Goal: Task Accomplishment & Management: Use online tool/utility

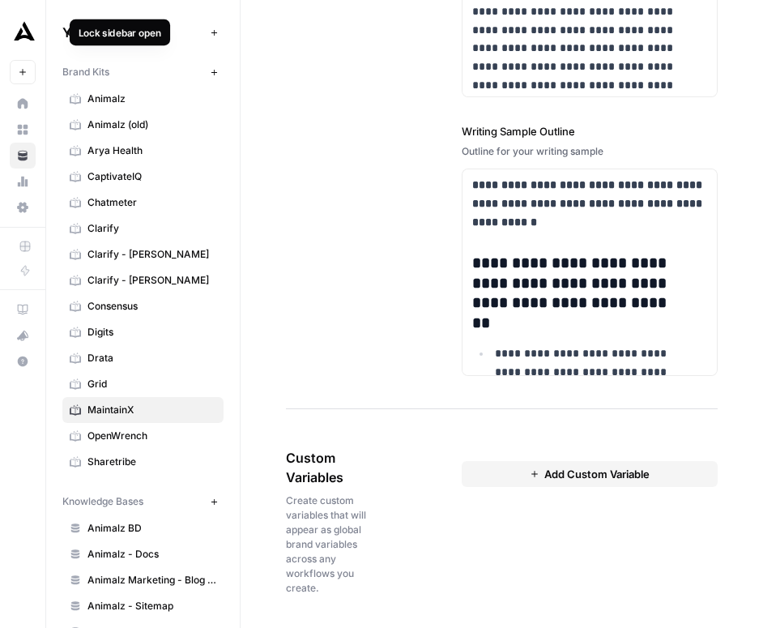
scroll to position [176, 0]
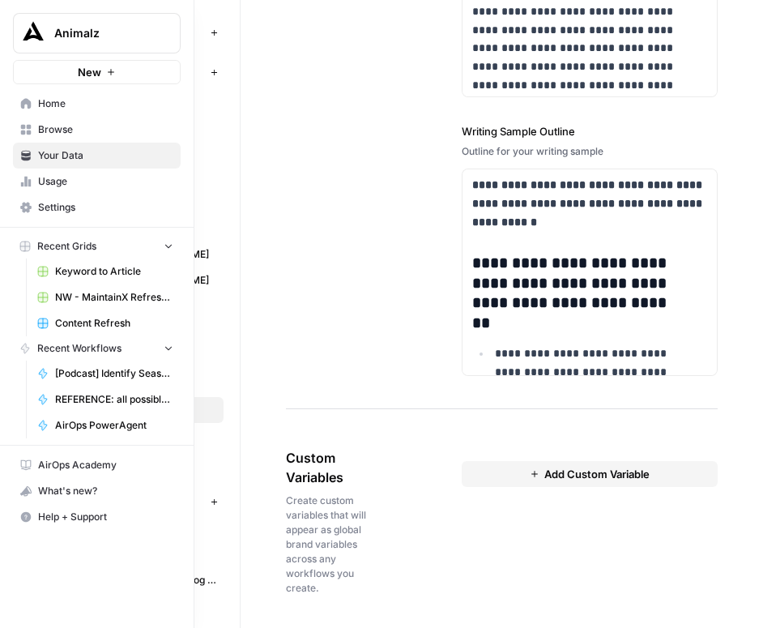
click at [52, 27] on button "Animalz" at bounding box center [97, 33] width 168 height 41
click at [41, 109] on span "Home" at bounding box center [105, 103] width 135 height 15
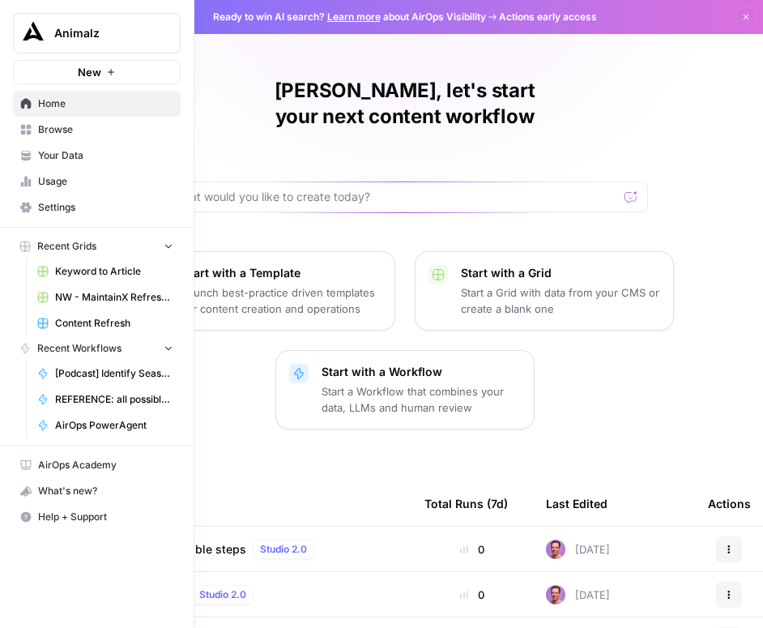
click at [65, 349] on span "Recent Workflows" at bounding box center [79, 348] width 84 height 15
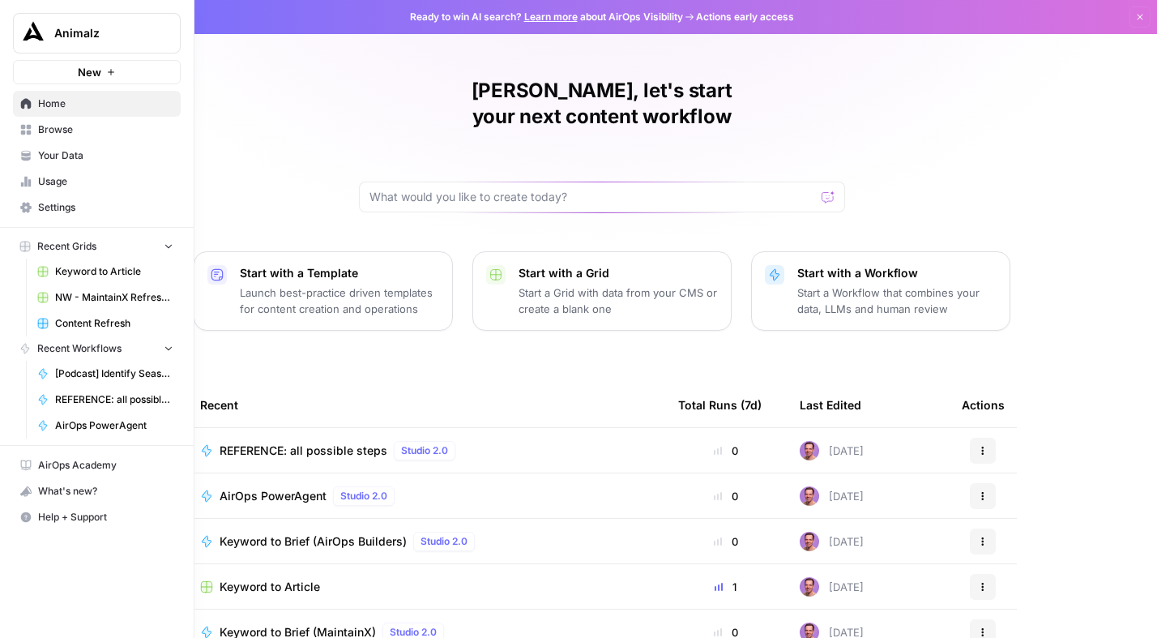
click at [53, 109] on span "Home" at bounding box center [105, 103] width 135 height 15
click at [49, 138] on link "Browse" at bounding box center [97, 130] width 168 height 26
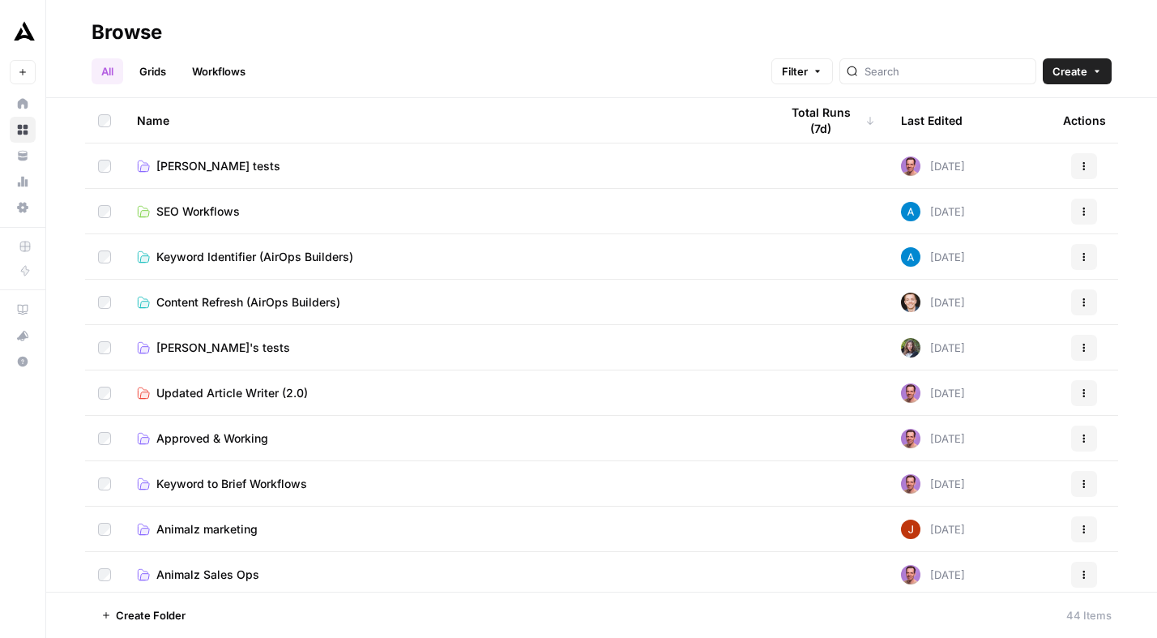
click at [221, 75] on link "Workflows" at bounding box center [218, 71] width 73 height 26
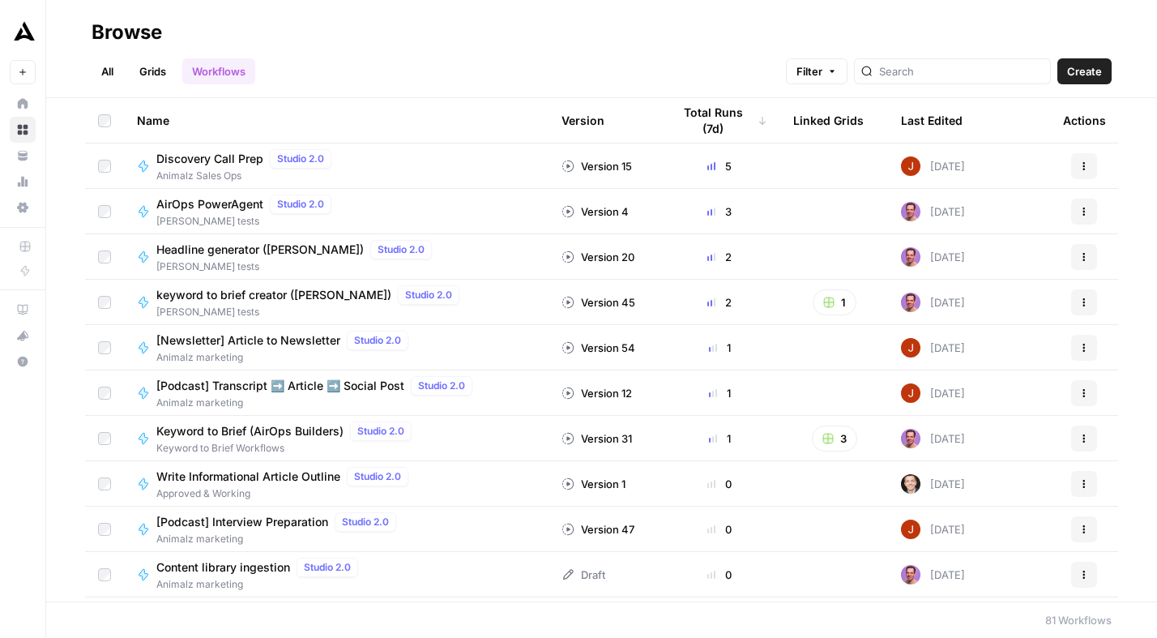
click at [115, 70] on link "All" at bounding box center [108, 71] width 32 height 26
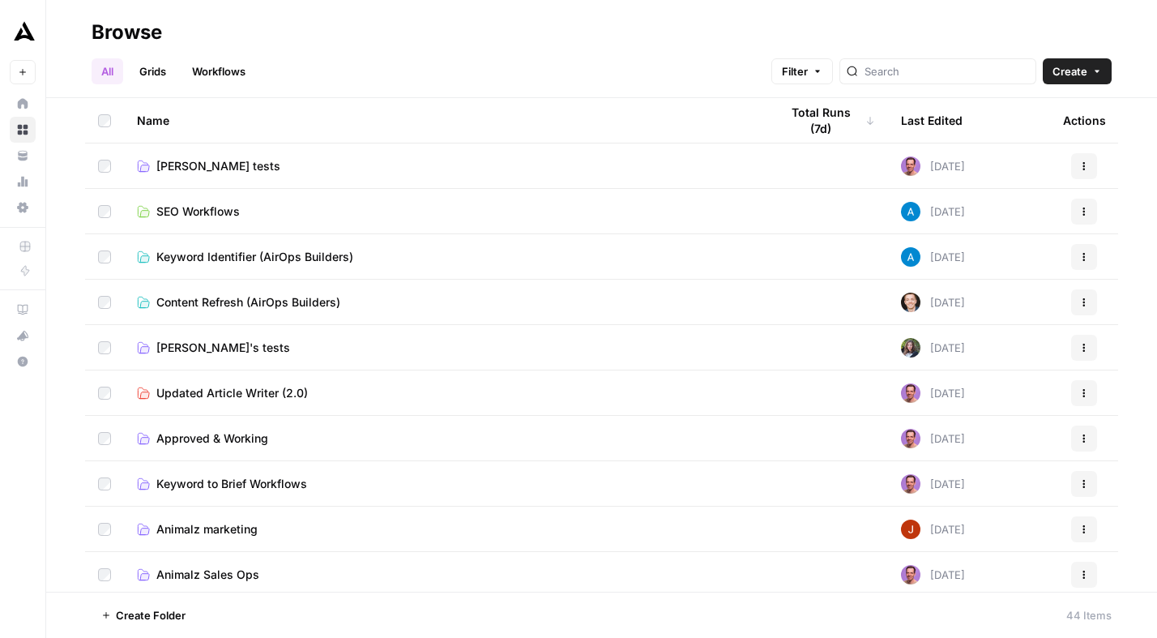
click at [179, 168] on span "Tim tests" at bounding box center [218, 166] width 124 height 16
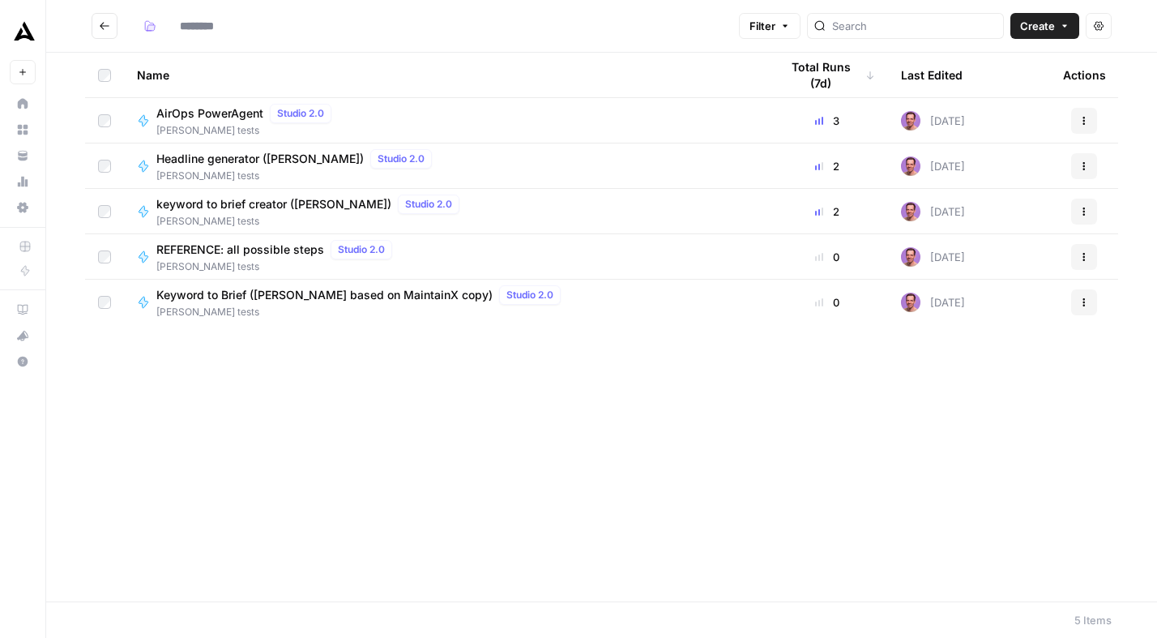
type input "*********"
click at [762, 25] on span "Create" at bounding box center [1037, 26] width 35 height 16
click at [762, 83] on span "Workflow" at bounding box center [1013, 87] width 91 height 16
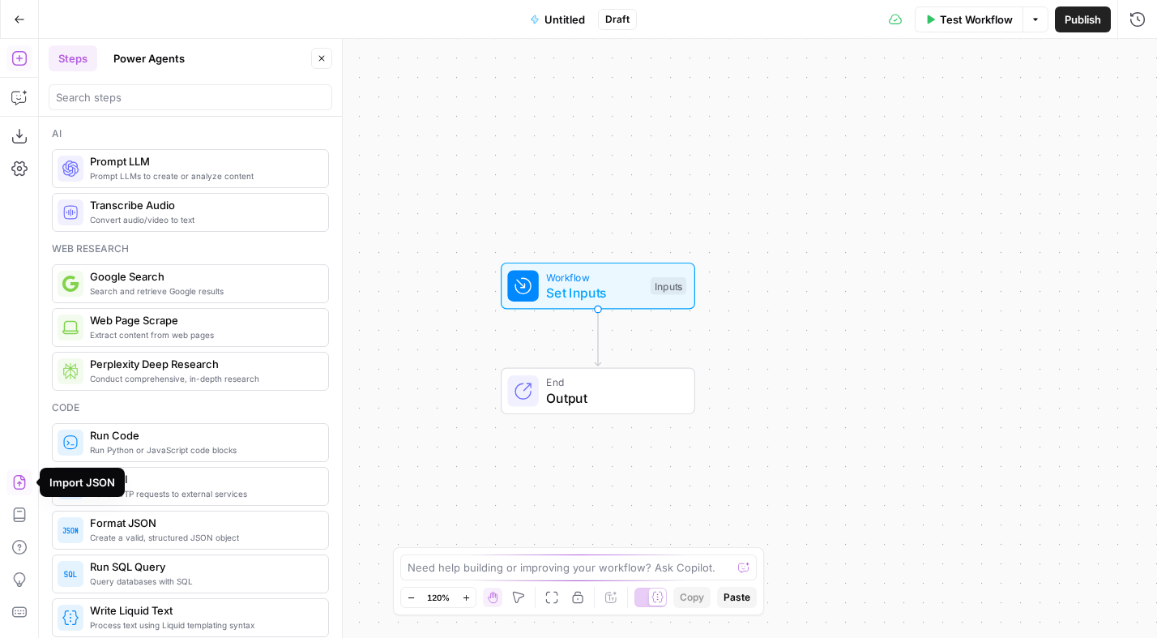
click at [20, 483] on icon "button" at bounding box center [19, 482] width 12 height 15
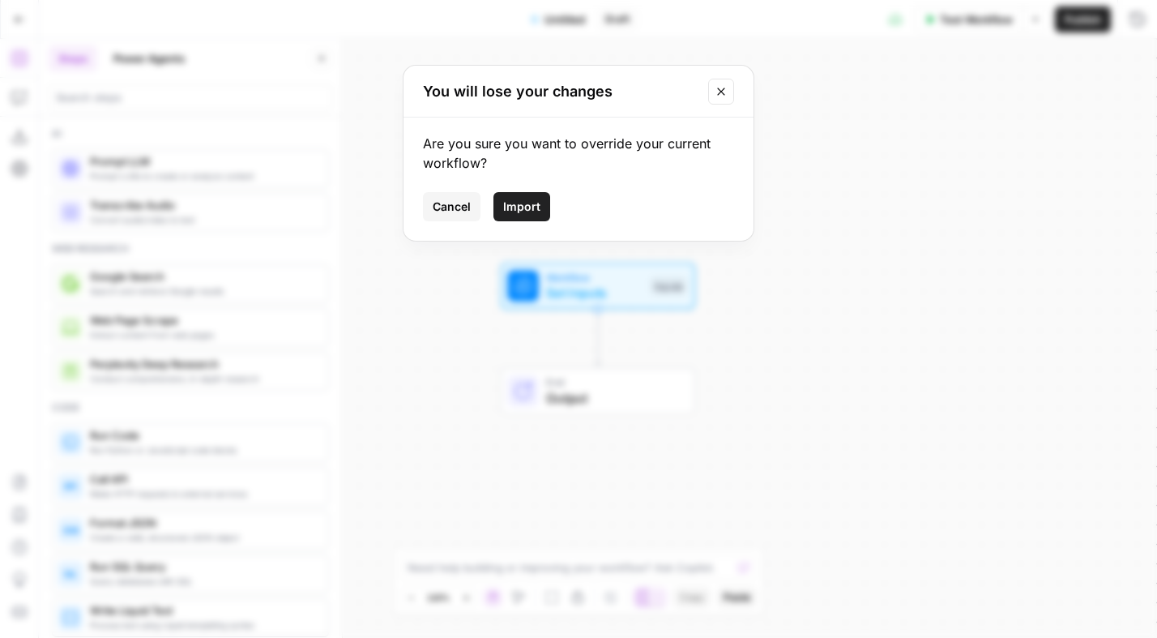
click at [511, 211] on span "Import" at bounding box center [521, 206] width 37 height 16
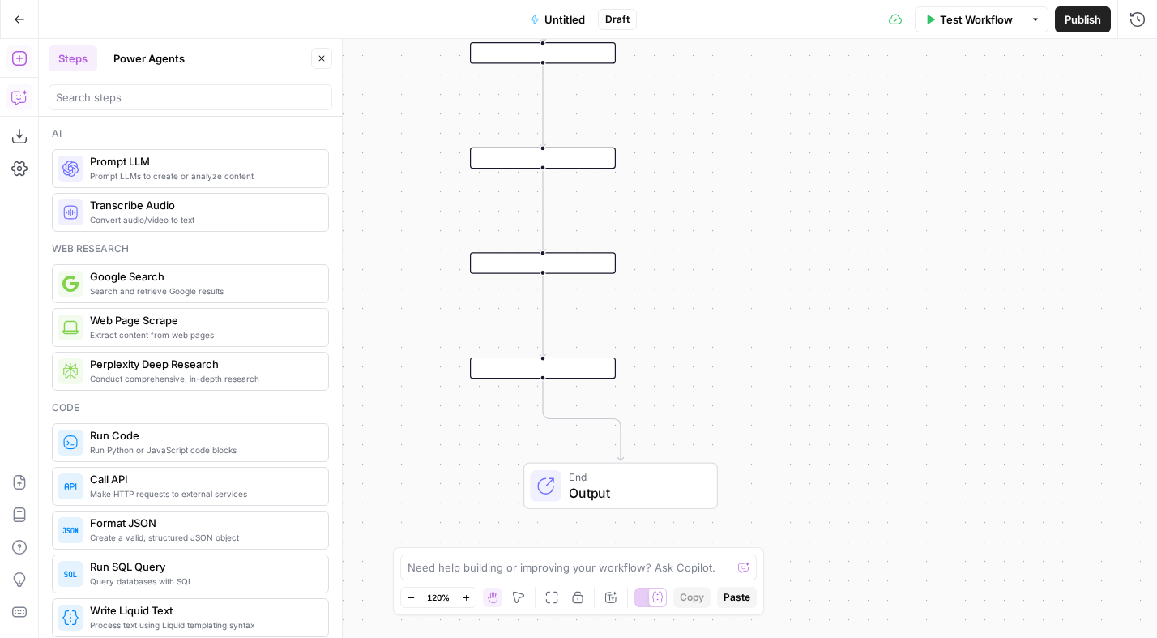
click at [22, 98] on icon "button" at bounding box center [19, 97] width 16 height 16
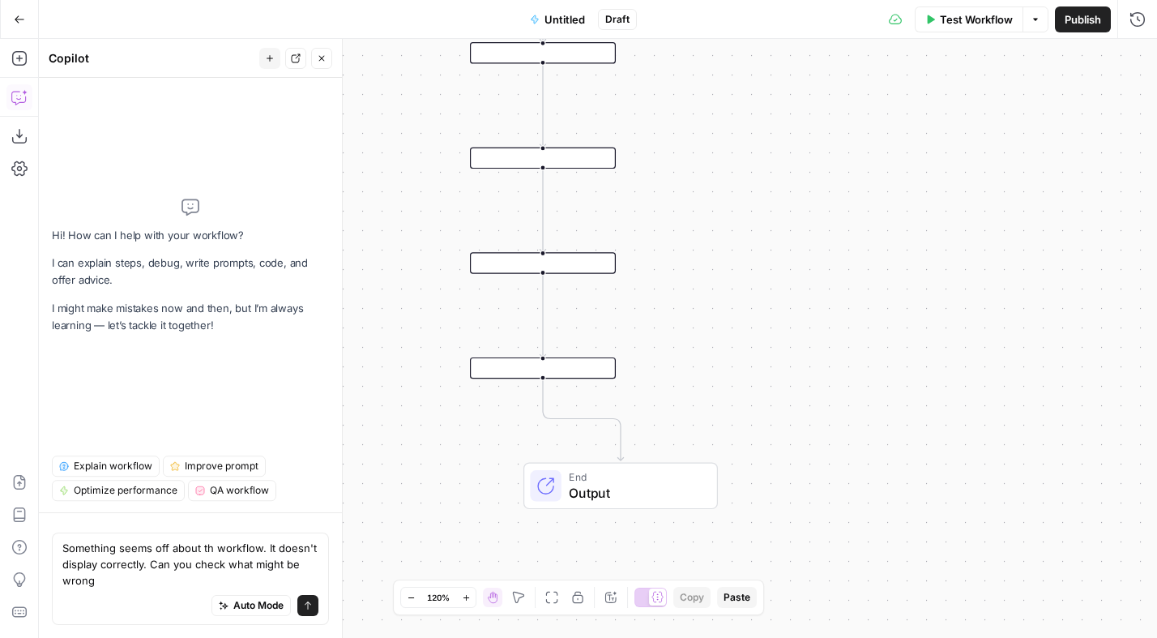
type textarea "Something seems off about th workflow. It doesn't display correctly. Can you ch…"
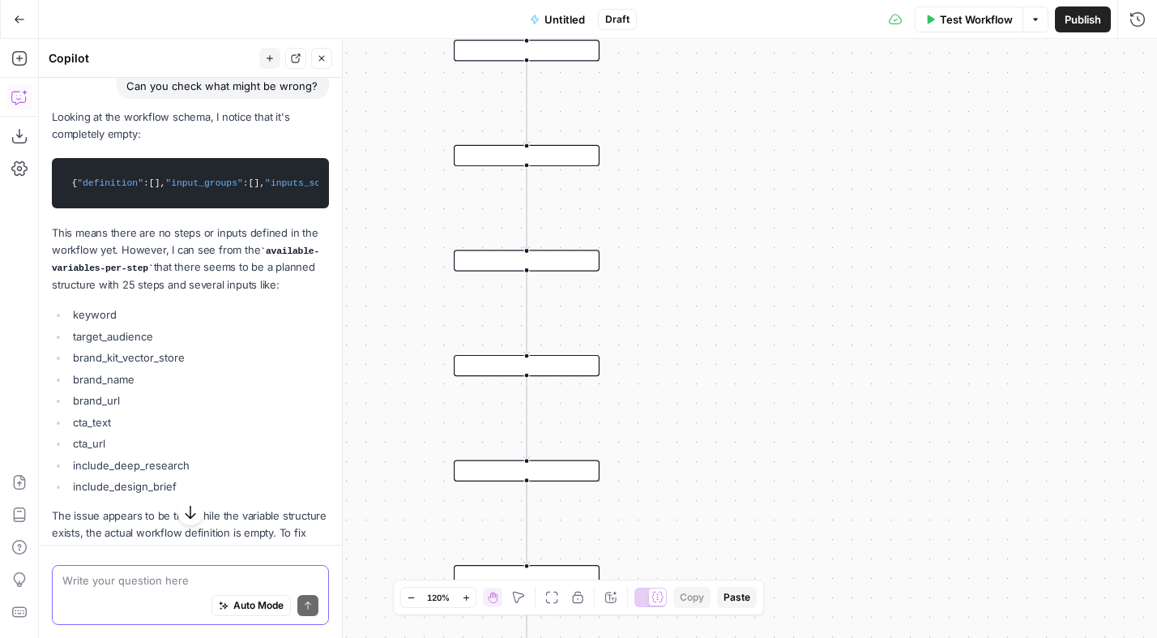
scroll to position [137, 0]
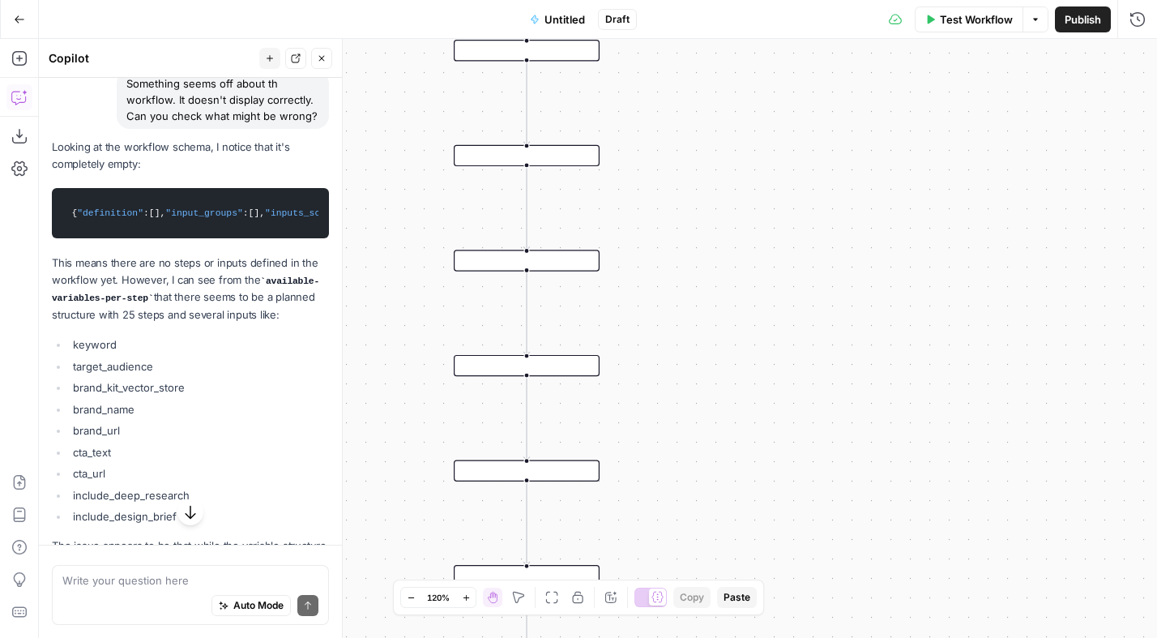
click at [586, 627] on div "Workflow Set Inputs Inputs End Output" at bounding box center [598, 338] width 1118 height 599
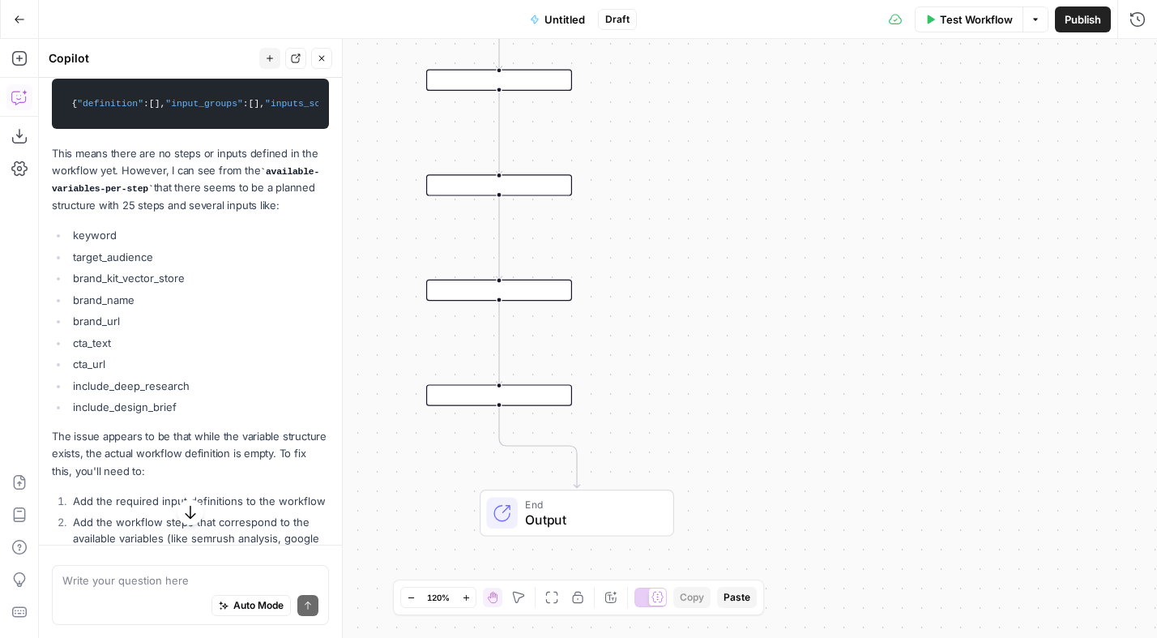
scroll to position [130, 0]
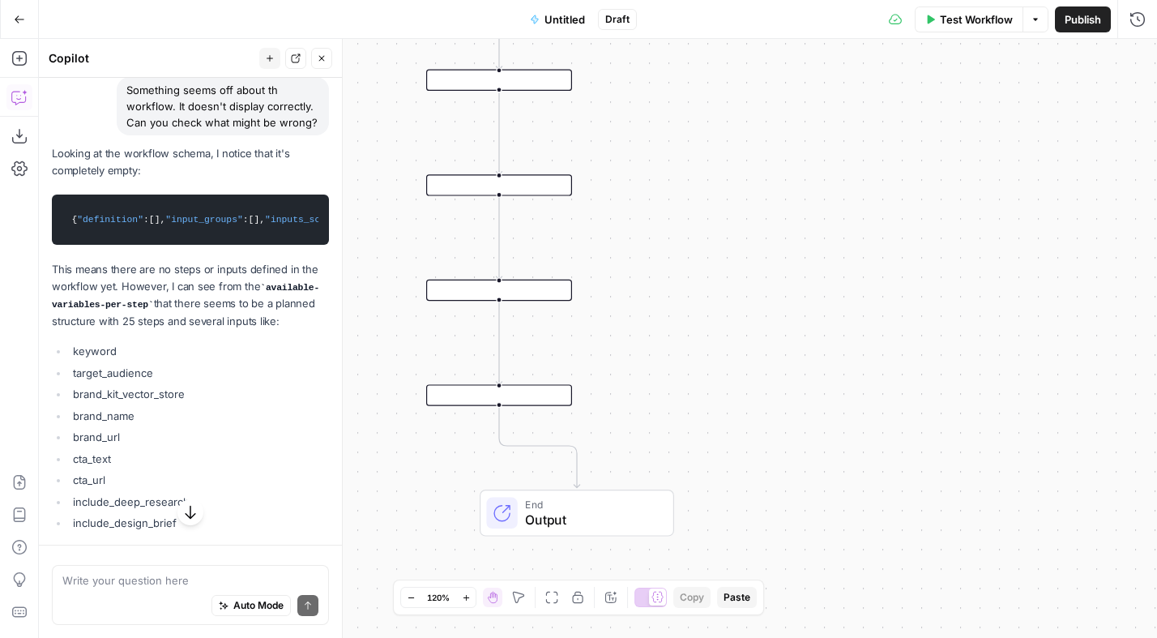
drag, startPoint x: 128, startPoint y: 495, endPoint x: 53, endPoint y: 175, distance: 328.7
click at [53, 175] on div "Looking at the workflow schema, I notice that it's completely empty: { "definit…" at bounding box center [190, 483] width 277 height 677
copy div "Looking at the workflow schema, I notice that it's completely empty: { "definit…"
click at [757, 109] on div "Workflow Set Inputs Inputs End Output" at bounding box center [598, 338] width 1118 height 599
click at [20, 487] on icon "button" at bounding box center [19, 482] width 16 height 16
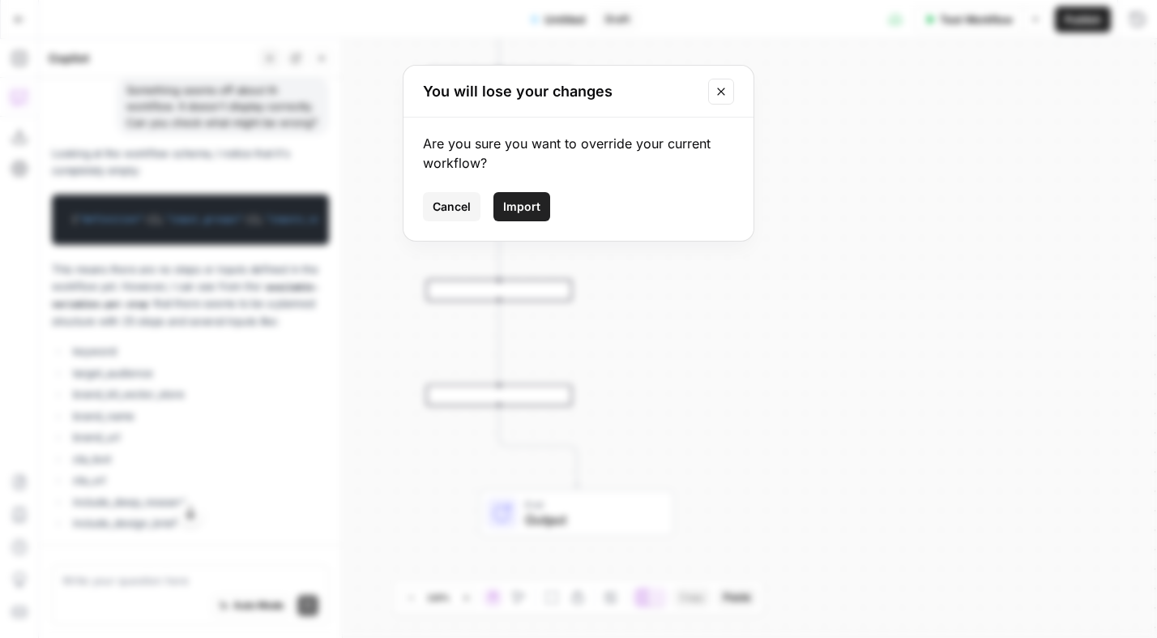
click at [525, 207] on span "Import" at bounding box center [521, 206] width 37 height 16
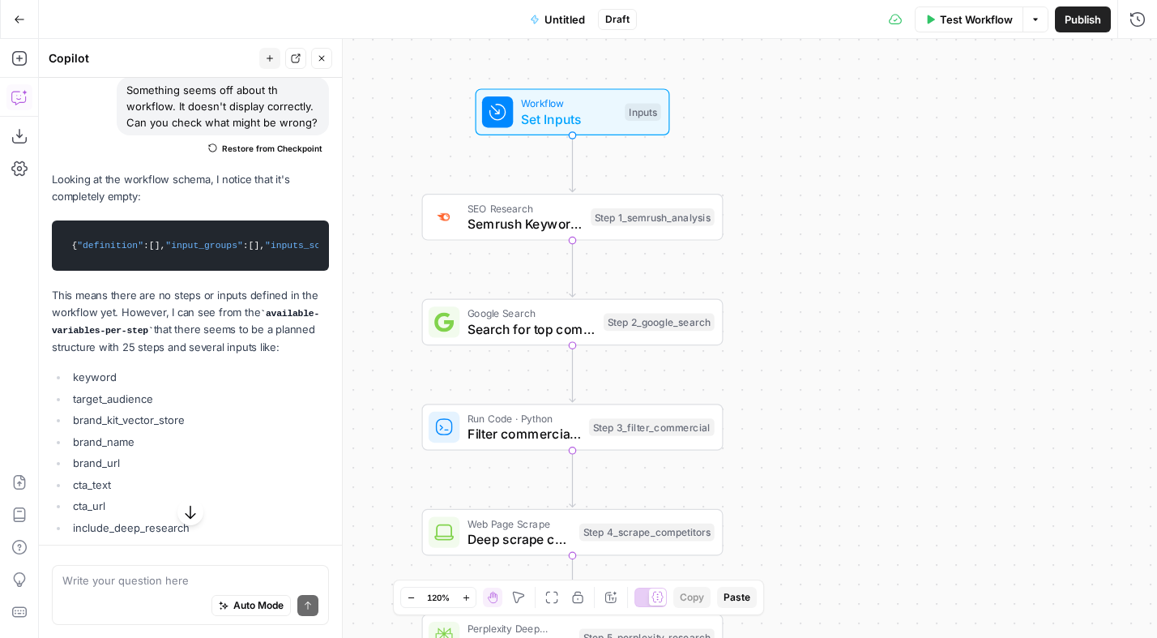
click at [531, 102] on span "Workflow" at bounding box center [569, 103] width 96 height 15
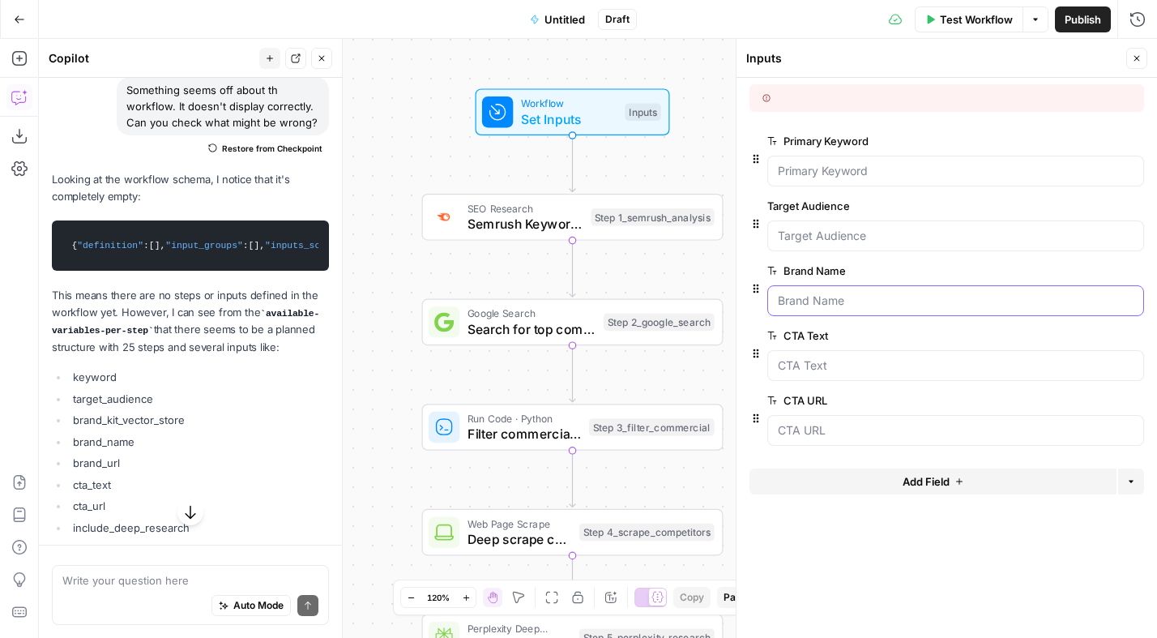
click at [762, 305] on Name "Brand Name" at bounding box center [956, 300] width 356 height 16
click at [111, 574] on textarea at bounding box center [190, 580] width 256 height 16
click at [762, 100] on icon at bounding box center [765, 97] width 7 height 7
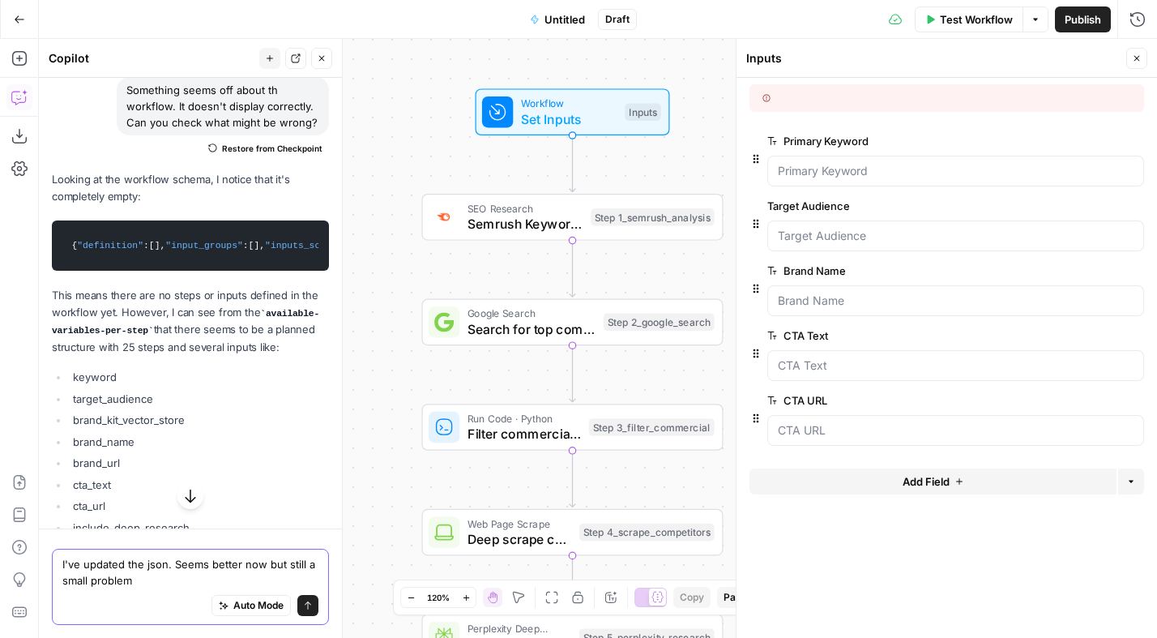
click at [167, 582] on textarea "I've updated the json. Seems better now but still a small problem" at bounding box center [190, 572] width 256 height 32
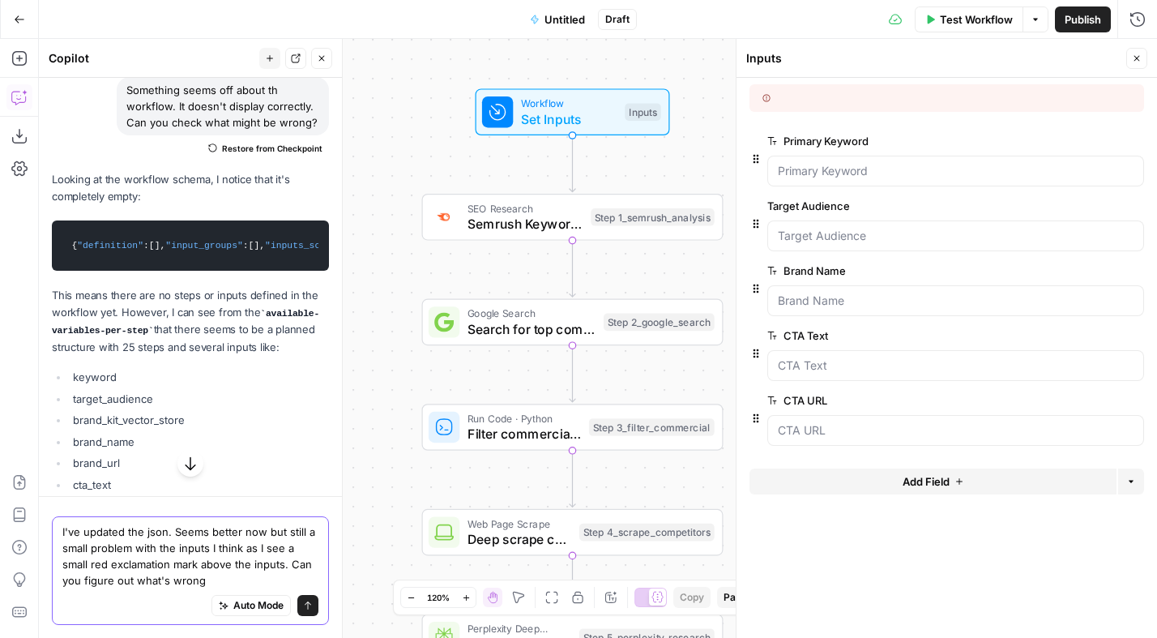
type textarea "I've updated the json. Seems better now but still a small problem with the inpu…"
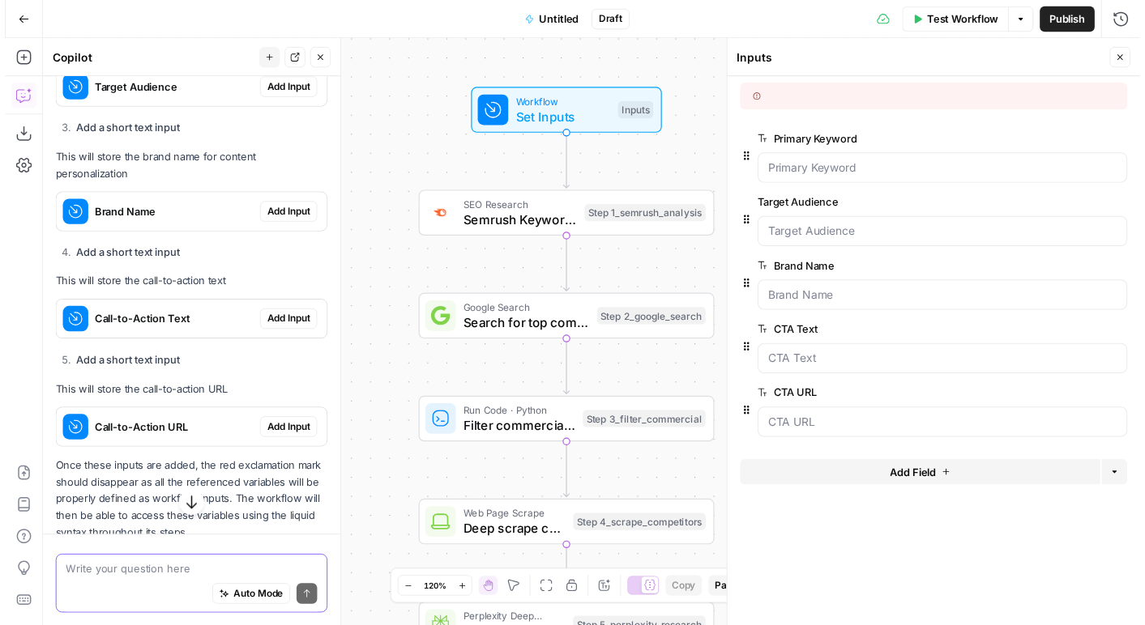
scroll to position [1537, 0]
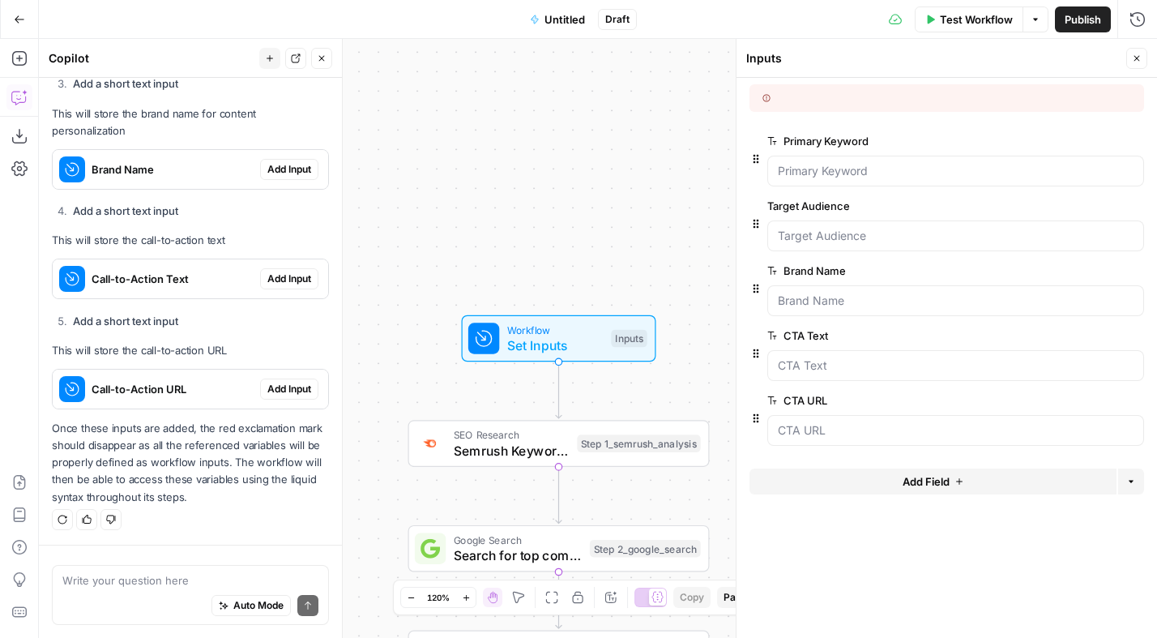
click at [762, 19] on span "Test Workflow" at bounding box center [976, 19] width 73 height 16
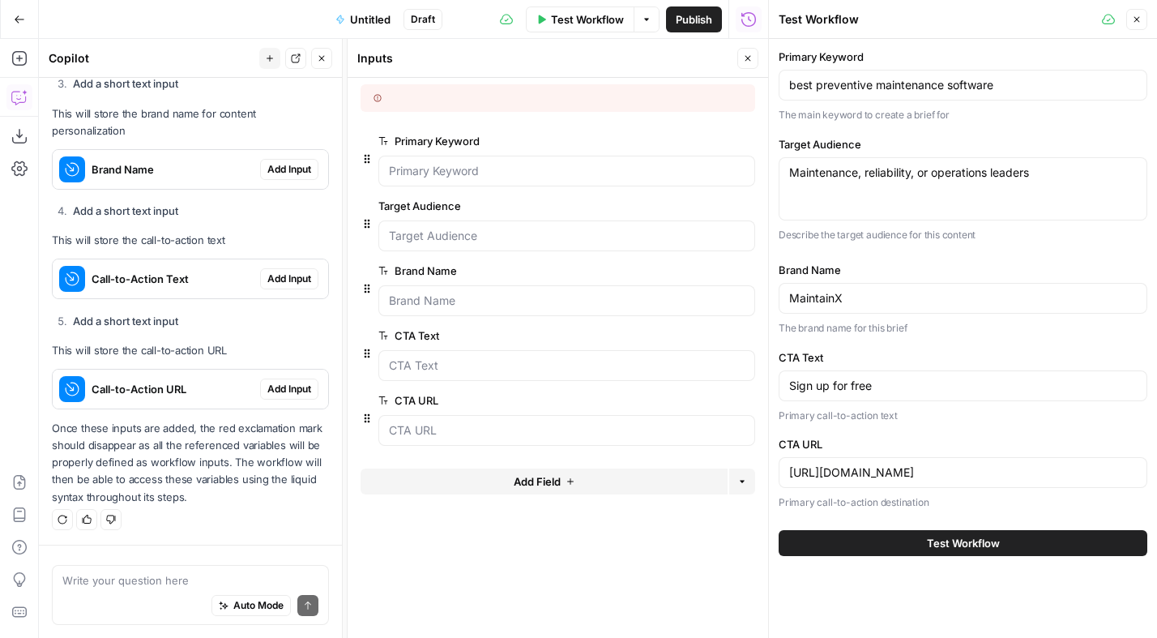
click at [762, 544] on span "Test Workflow" at bounding box center [963, 543] width 73 height 16
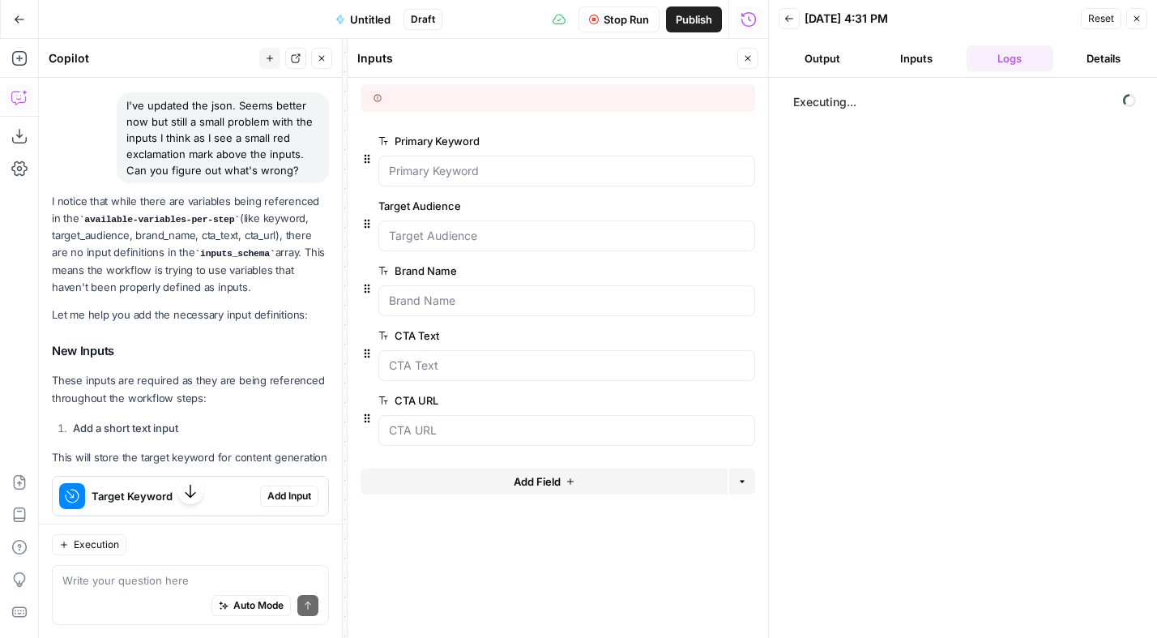
scroll to position [894, 0]
drag, startPoint x: 273, startPoint y: 458, endPoint x: 49, endPoint y: 251, distance: 305.5
click at [49, 251] on div "Hi! How can I help with your workflow? I can explain steps, debug, write prompt…" at bounding box center [190, 154] width 303 height 1943
copy div "I notice that while there are variables being referenced in the available-varia…"
click at [596, 19] on icon "button" at bounding box center [594, 20] width 10 height 10
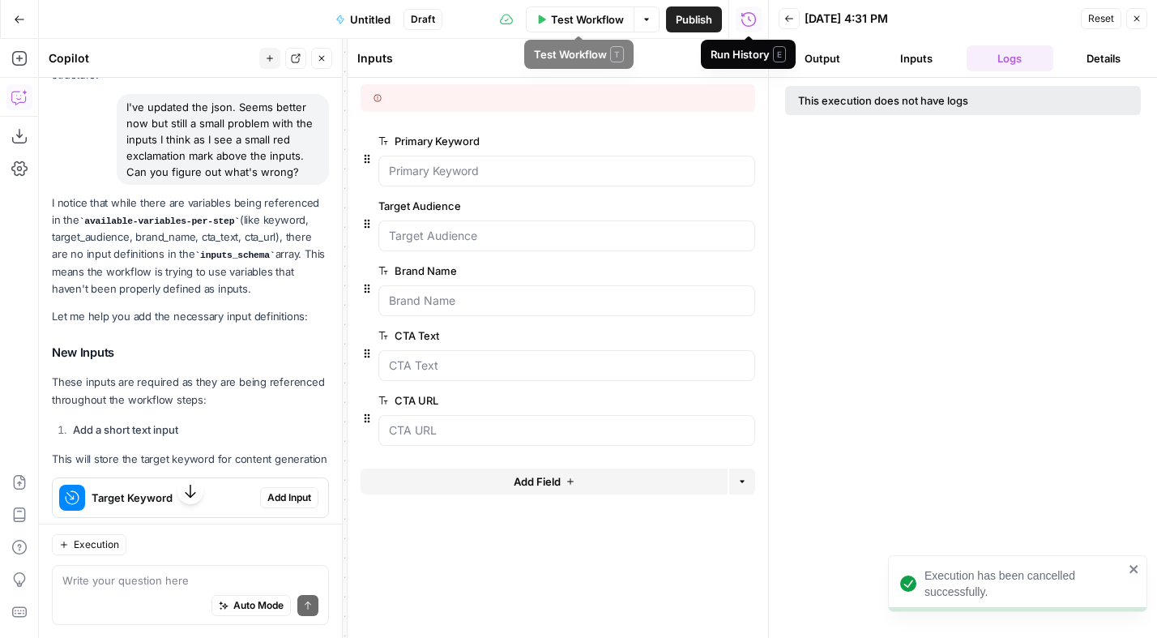
click at [649, 17] on icon "button" at bounding box center [647, 20] width 10 height 10
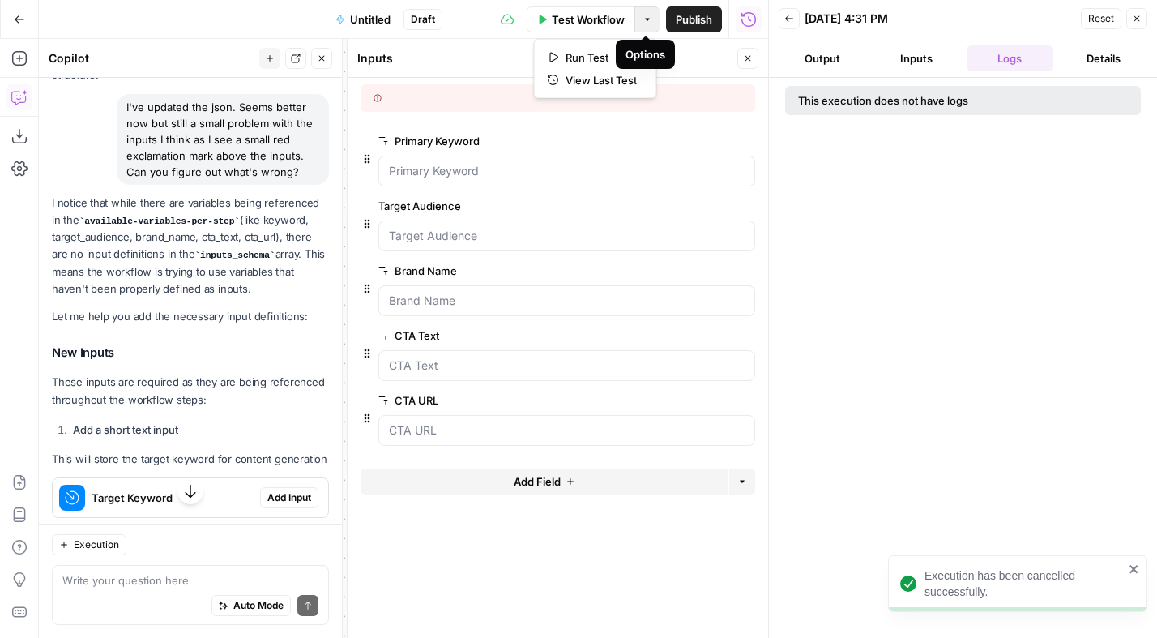
drag, startPoint x: 932, startPoint y: 219, endPoint x: 948, endPoint y: 199, distance: 24.8
click at [762, 218] on div "This execution does not have logs" at bounding box center [963, 358] width 388 height 560
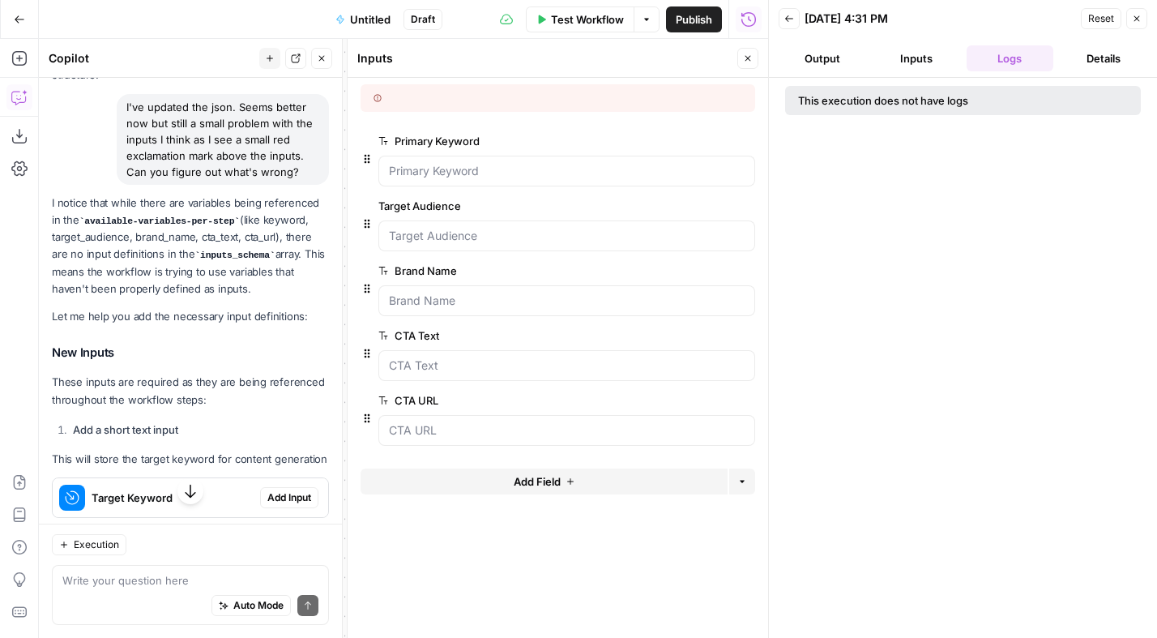
click at [762, 18] on button "Close" at bounding box center [1136, 18] width 21 height 21
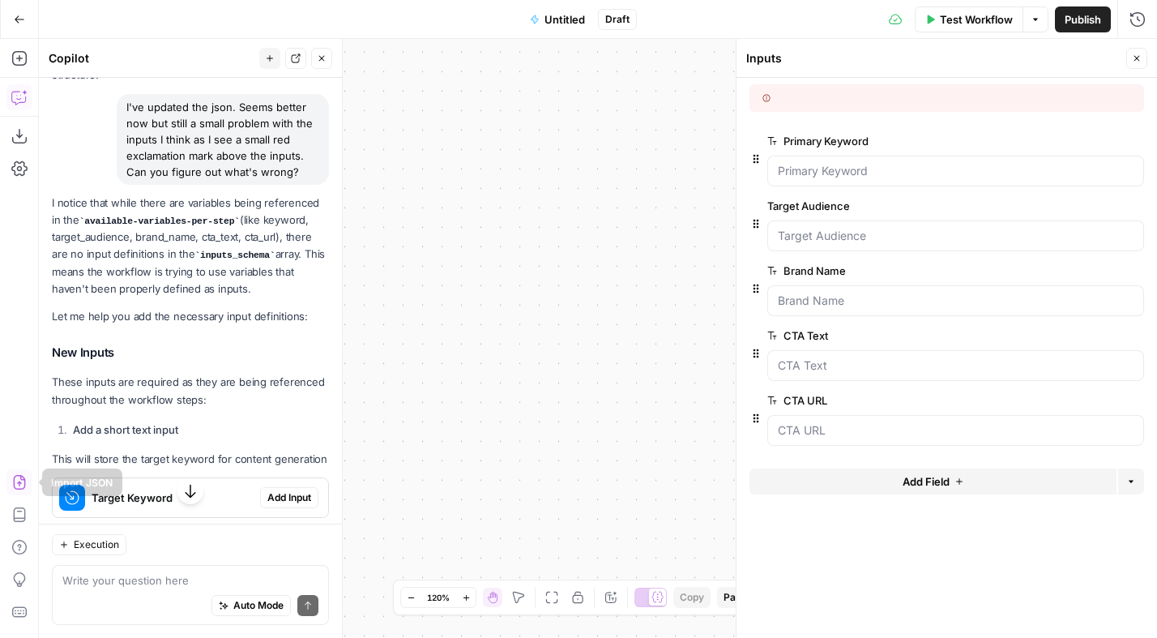
click at [23, 484] on icon "button" at bounding box center [19, 482] width 16 height 16
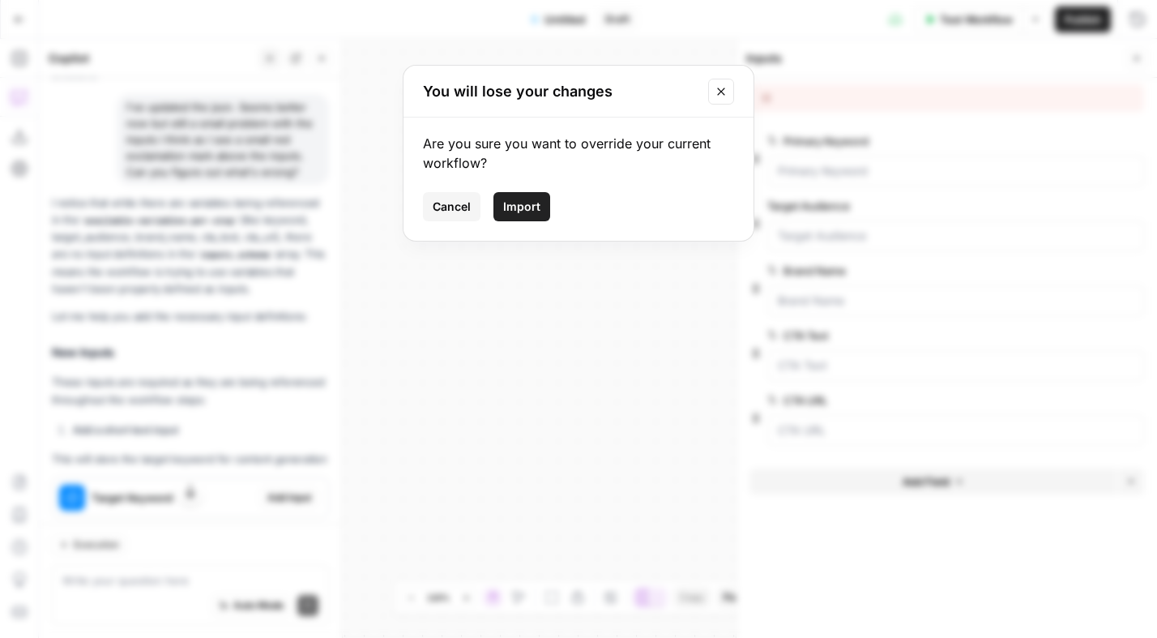
click at [526, 203] on span "Import" at bounding box center [521, 206] width 37 height 16
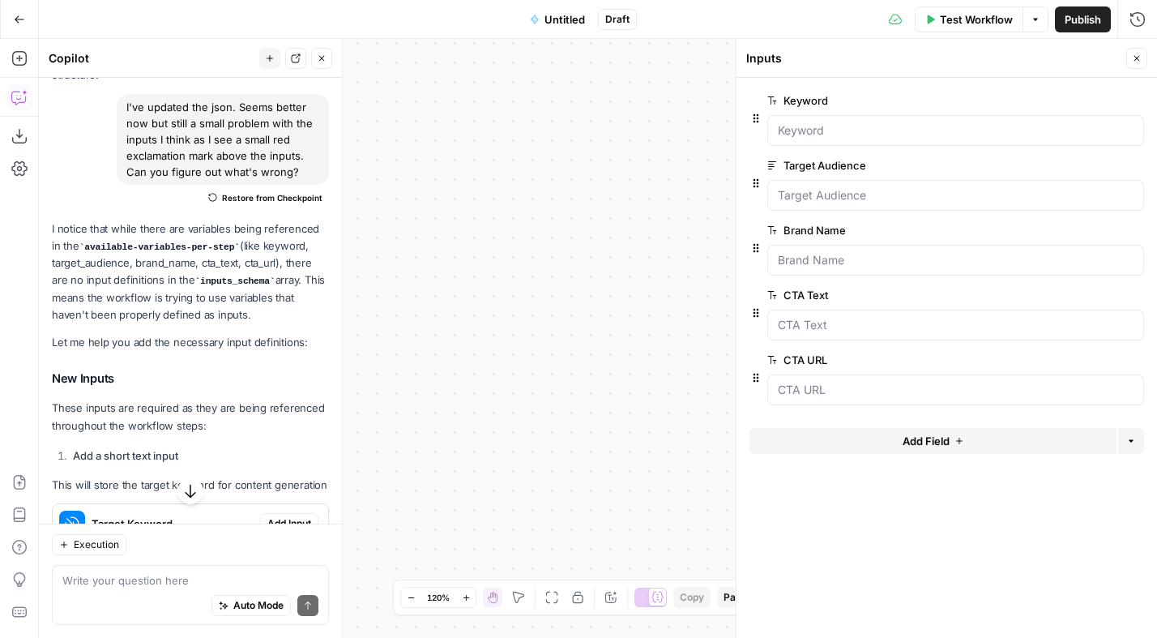
click at [546, 599] on icon "button" at bounding box center [551, 597] width 13 height 13
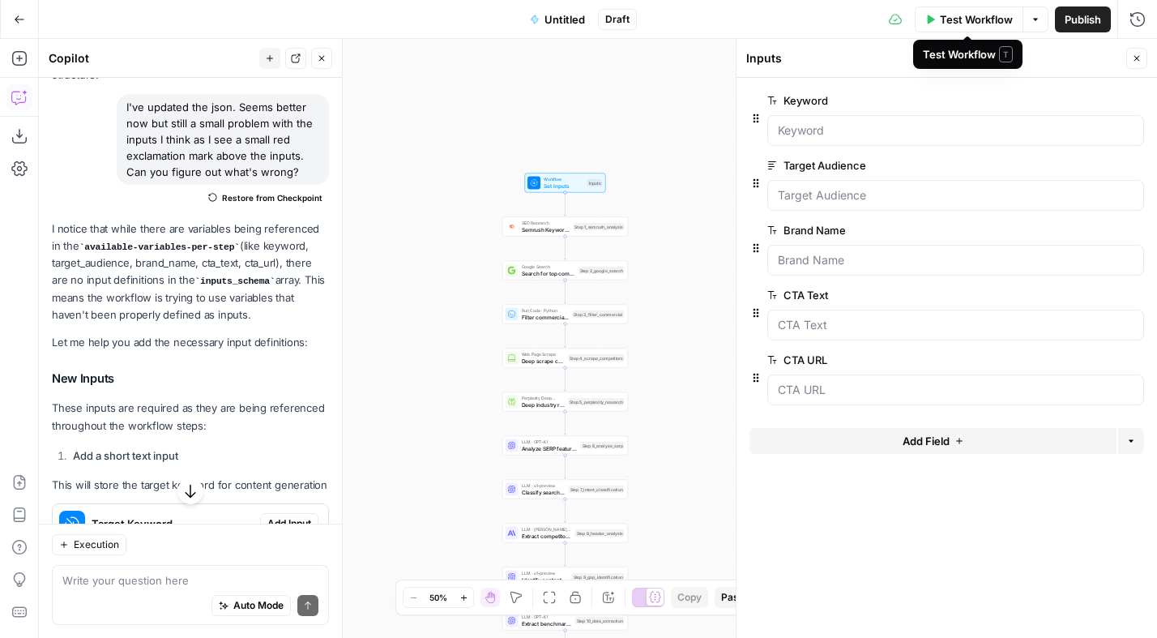
click at [762, 14] on span "Test Workflow" at bounding box center [976, 19] width 73 height 16
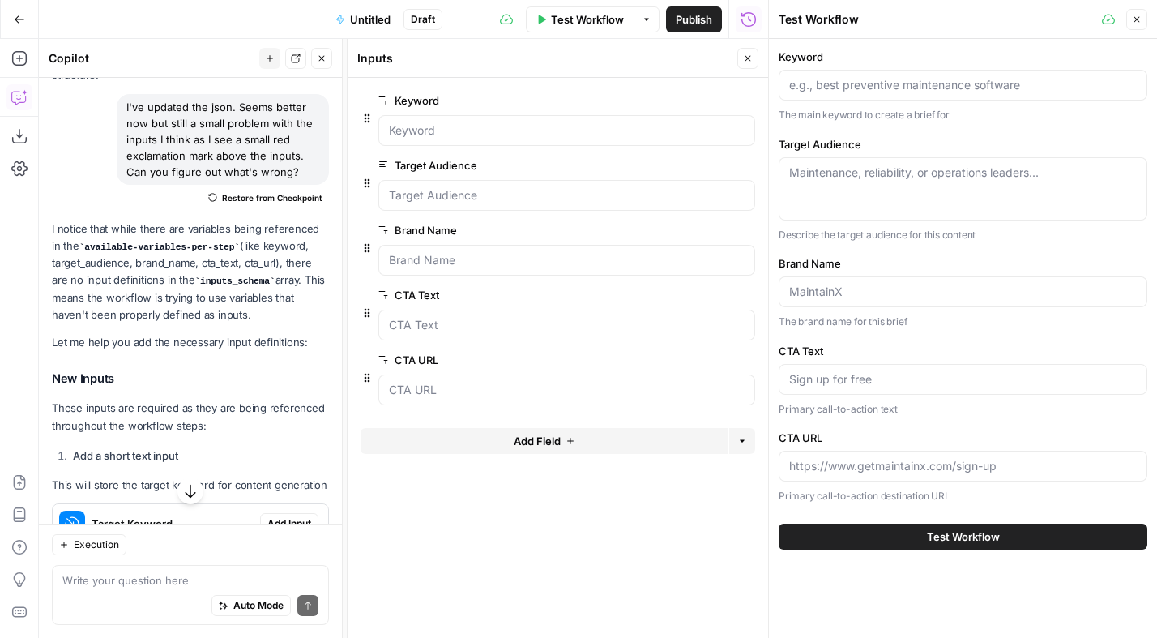
click at [762, 93] on div at bounding box center [962, 85] width 369 height 31
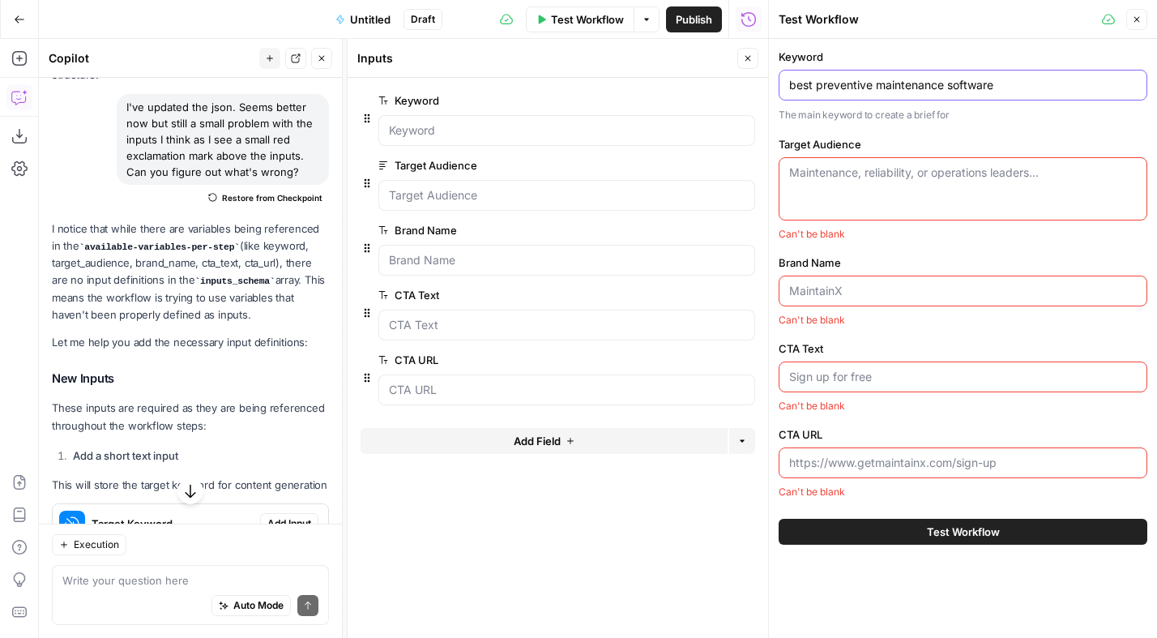
type input "best preventive maintenance software"
click at [762, 303] on div at bounding box center [962, 290] width 369 height 31
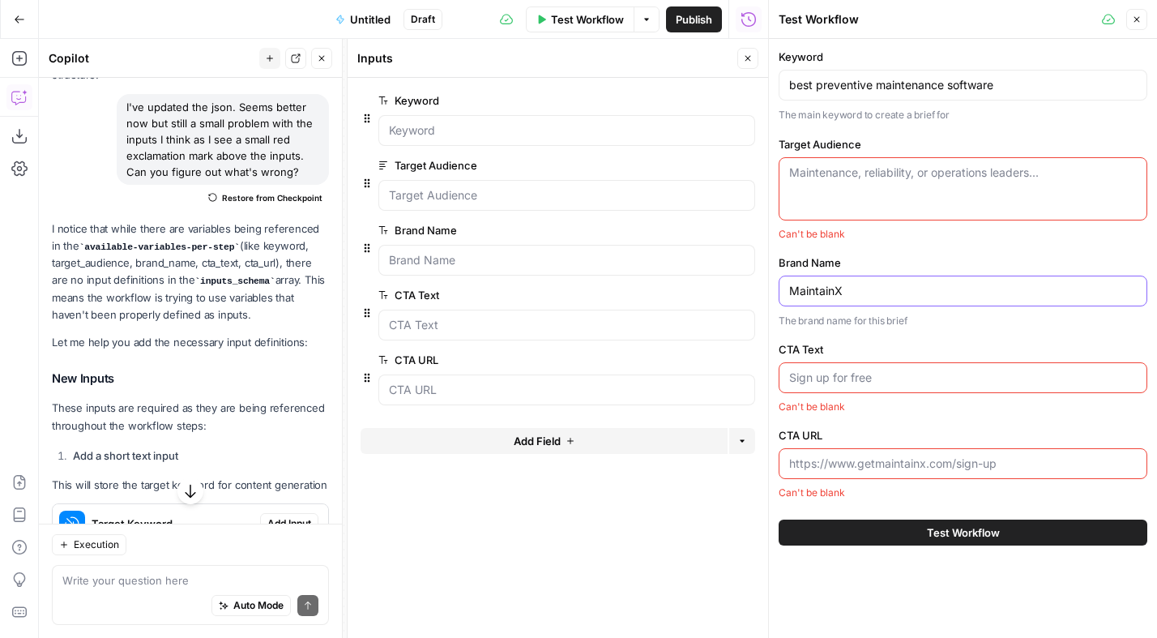
type input "MaintainX"
click at [762, 175] on textarea "Target Audience" at bounding box center [963, 172] width 348 height 16
paste textarea "MaintainX serves maintenance and operations teams across industries such as man…"
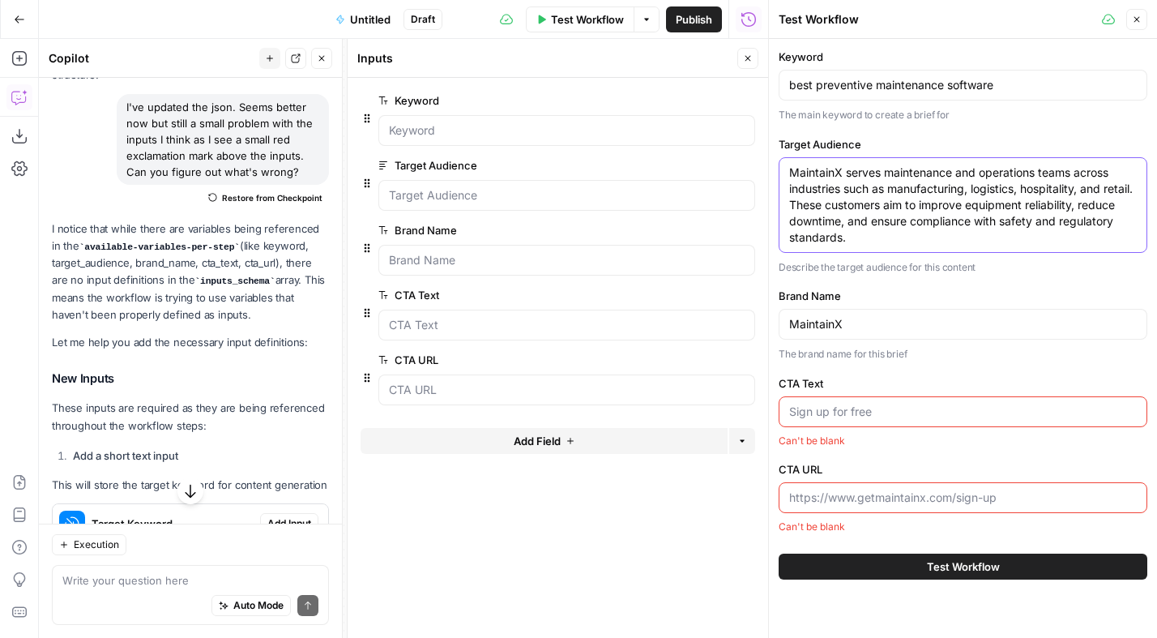
type textarea "MaintainX serves maintenance and operations teams across industries such as man…"
click at [762, 411] on input "CTA Text" at bounding box center [963, 411] width 348 height 16
paste input "Sign up for free to explore the platform and its features."
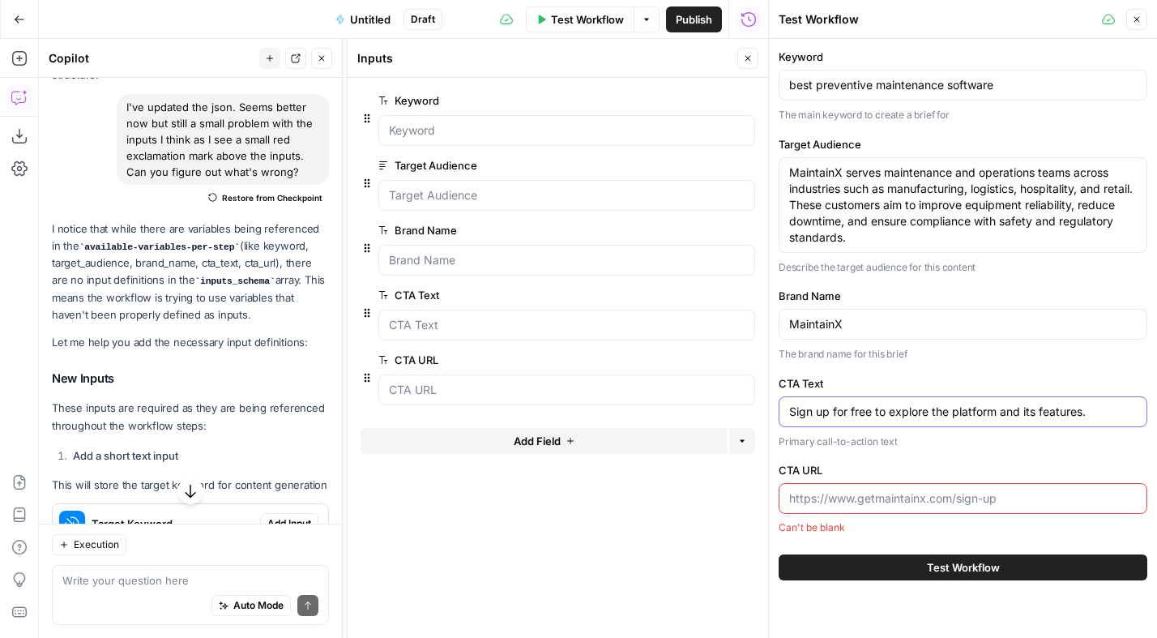
type input "Sign up for free to explore the platform and its features."
click at [762, 500] on input "CTA URL" at bounding box center [963, 498] width 348 height 16
click at [762, 501] on input "CTA URL" at bounding box center [963, 498] width 348 height 16
paste input "[URL][DOMAIN_NAME]"
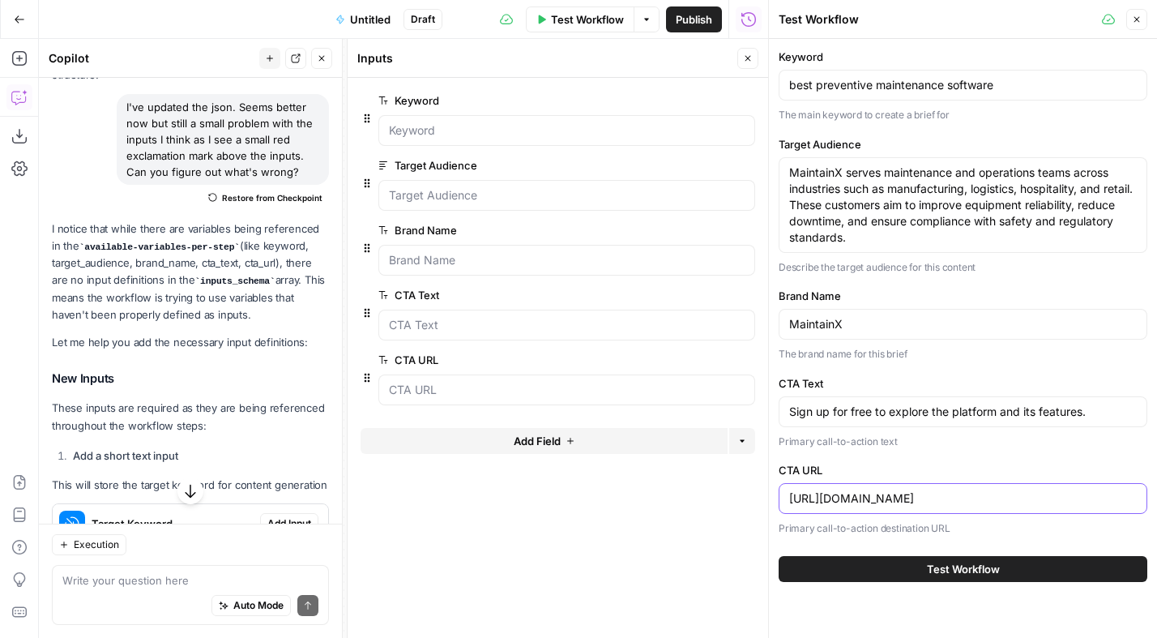
type input "[URL][DOMAIN_NAME]"
click at [762, 83] on input "best preventive maintenance software" at bounding box center [963, 85] width 348 height 16
click at [762, 569] on span "Test Workflow" at bounding box center [963, 569] width 73 height 16
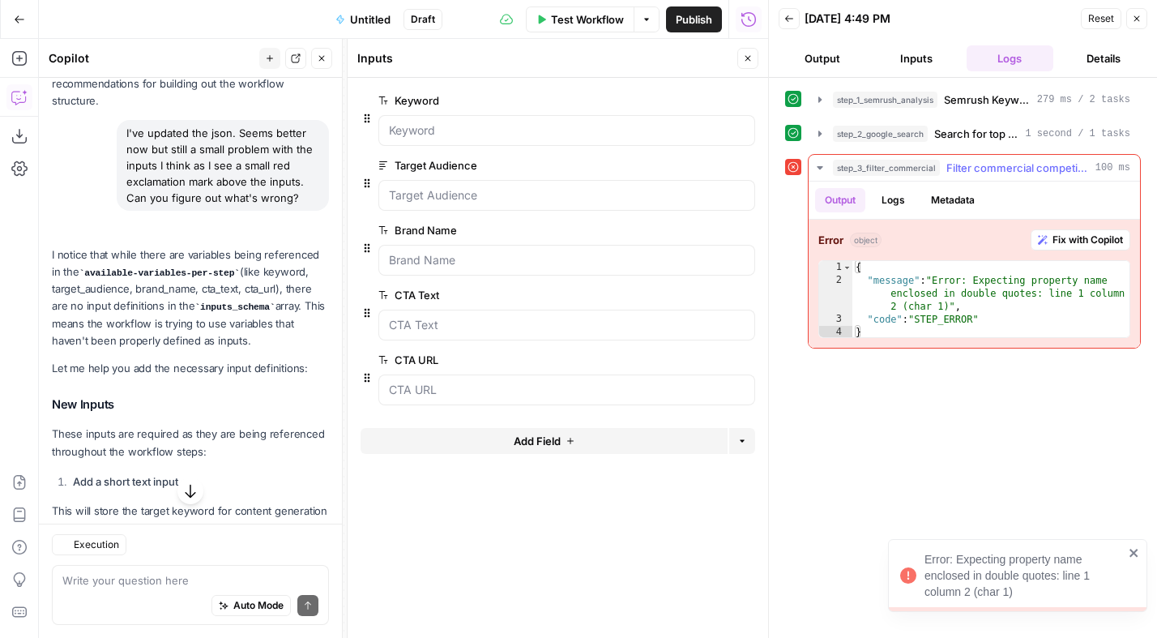
scroll to position [894, 0]
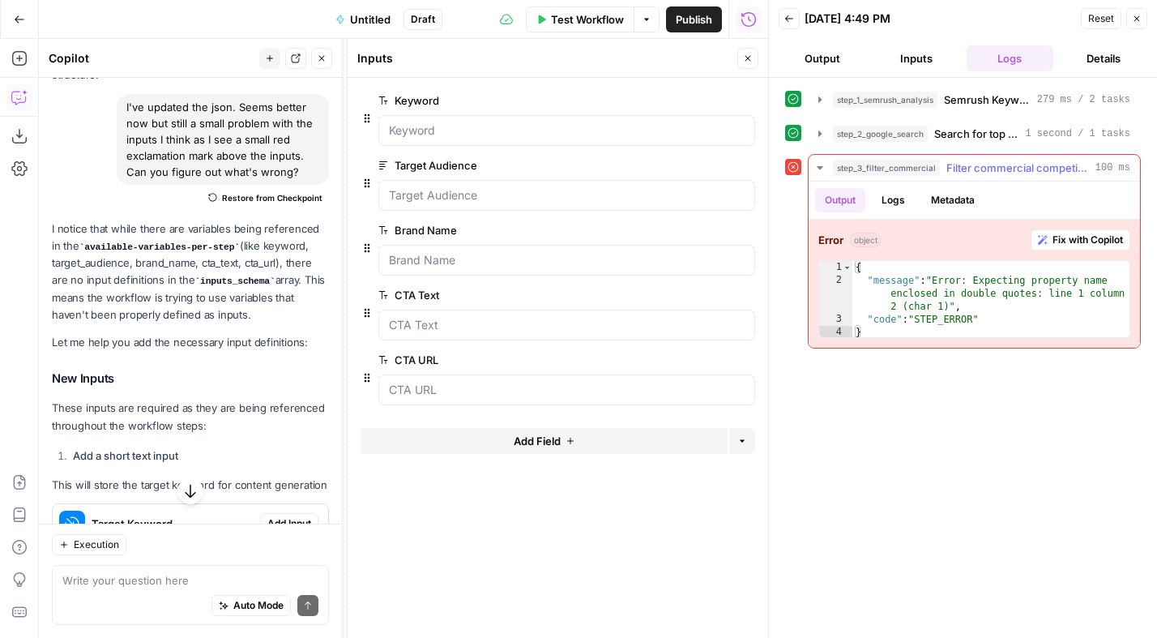
click at [762, 298] on div "{ "message" : "Error: Expecting property name enclosed in double quotes: line 1…" at bounding box center [990, 313] width 277 height 104
click at [762, 308] on div "{ "message" : "Error: Expecting property name enclosed in double quotes: line 1…" at bounding box center [990, 313] width 277 height 104
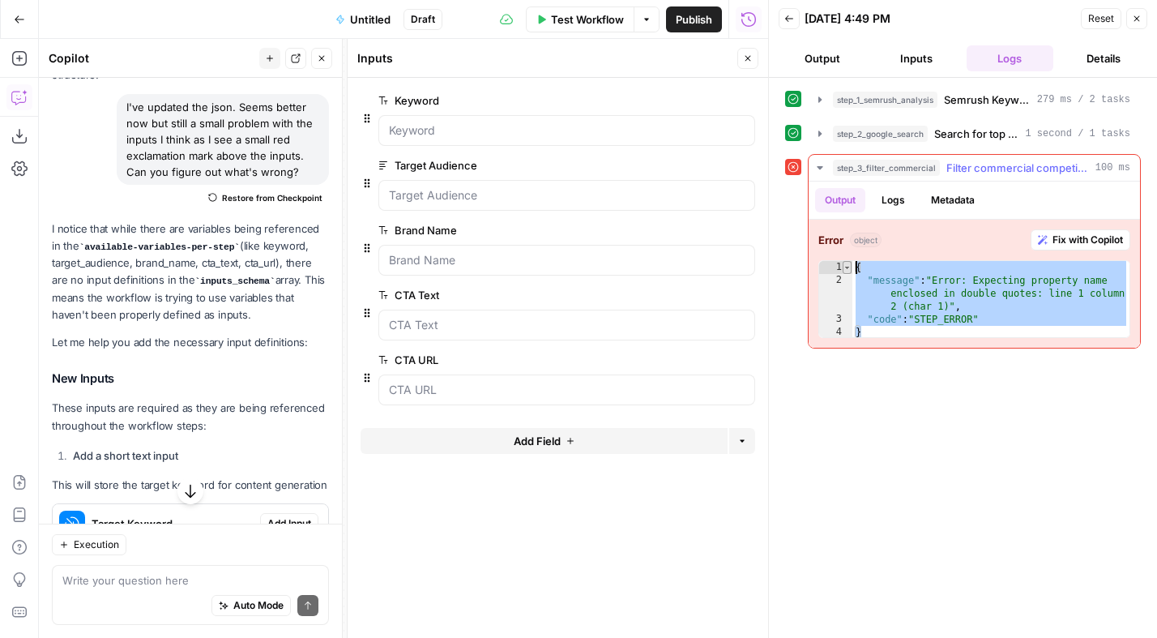
drag, startPoint x: 892, startPoint y: 335, endPoint x: 847, endPoint y: 267, distance: 82.0
click at [762, 267] on div "**********" at bounding box center [974, 299] width 312 height 78
type textarea "**********"
click at [762, 21] on icon "button" at bounding box center [1137, 19] width 10 height 10
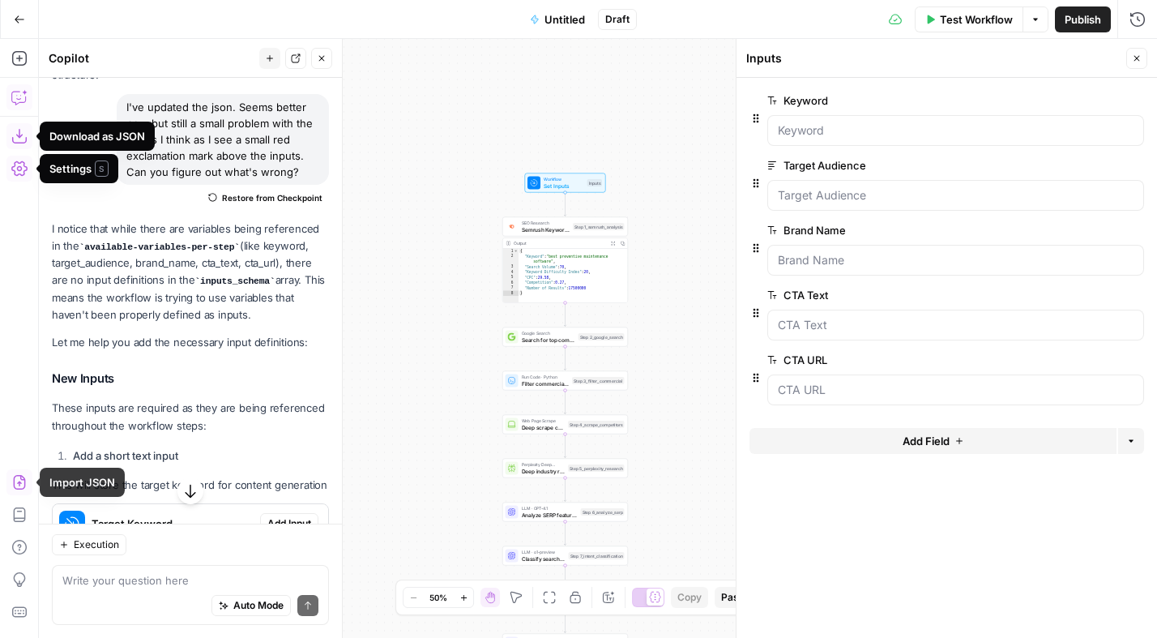
click at [23, 477] on icon "button" at bounding box center [19, 482] width 12 height 15
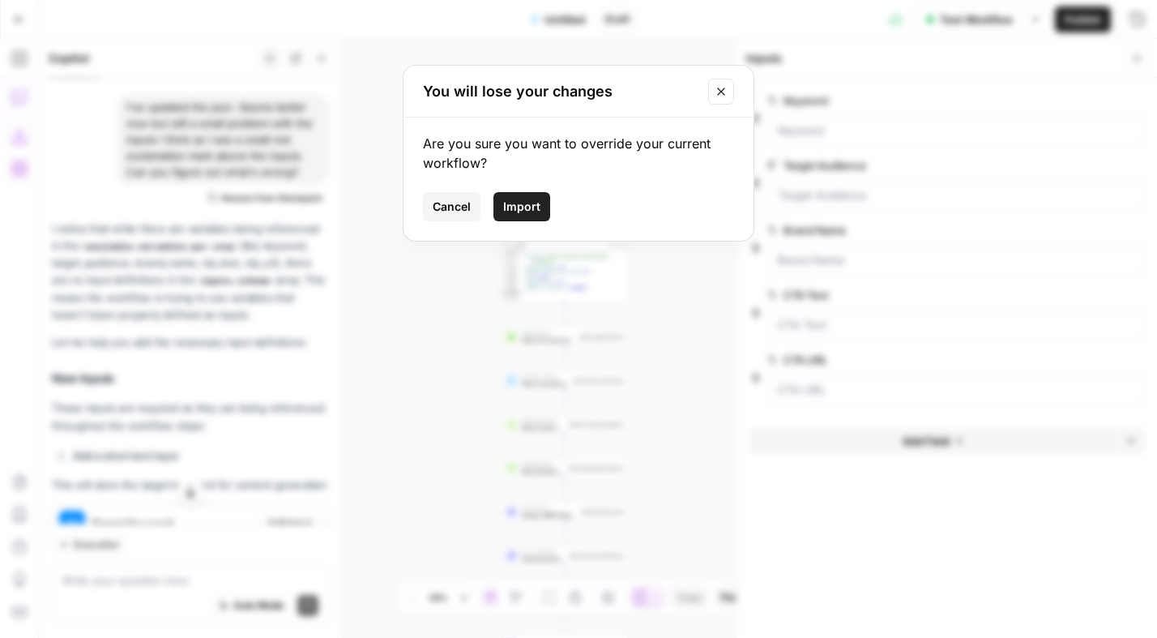
click at [523, 199] on span "Import" at bounding box center [521, 206] width 37 height 16
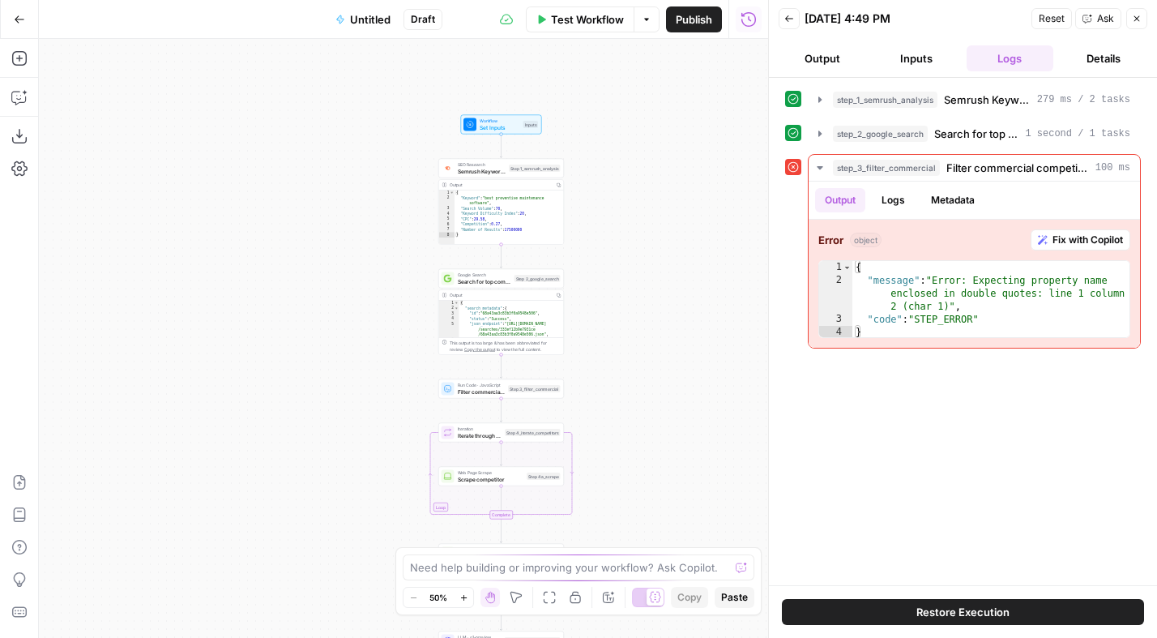
drag, startPoint x: 207, startPoint y: 183, endPoint x: 310, endPoint y: 430, distance: 267.9
click at [310, 430] on div "Workflow Set Inputs Inputs SEO Research Semrush Keyword Overview Step 1_semrush…" at bounding box center [403, 338] width 729 height 599
click at [611, 23] on span "Test Workflow" at bounding box center [587, 19] width 73 height 16
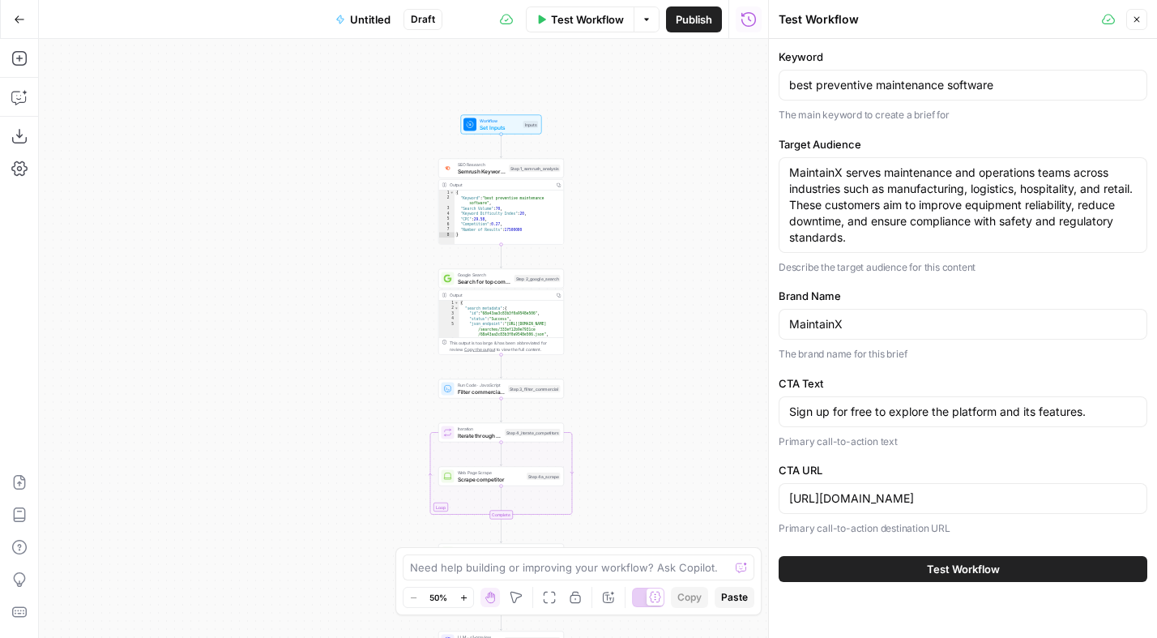
drag, startPoint x: 957, startPoint y: 565, endPoint x: 949, endPoint y: 557, distance: 10.3
click at [957, 563] on span "Test Workflow" at bounding box center [963, 569] width 73 height 16
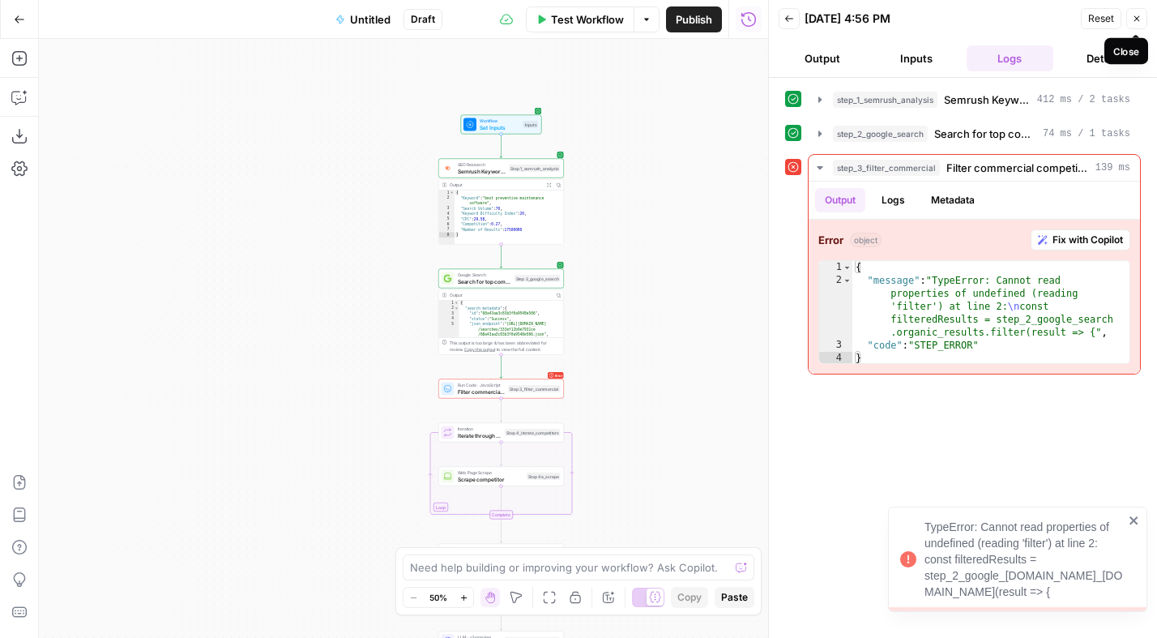
click at [1140, 20] on icon "button" at bounding box center [1137, 19] width 10 height 10
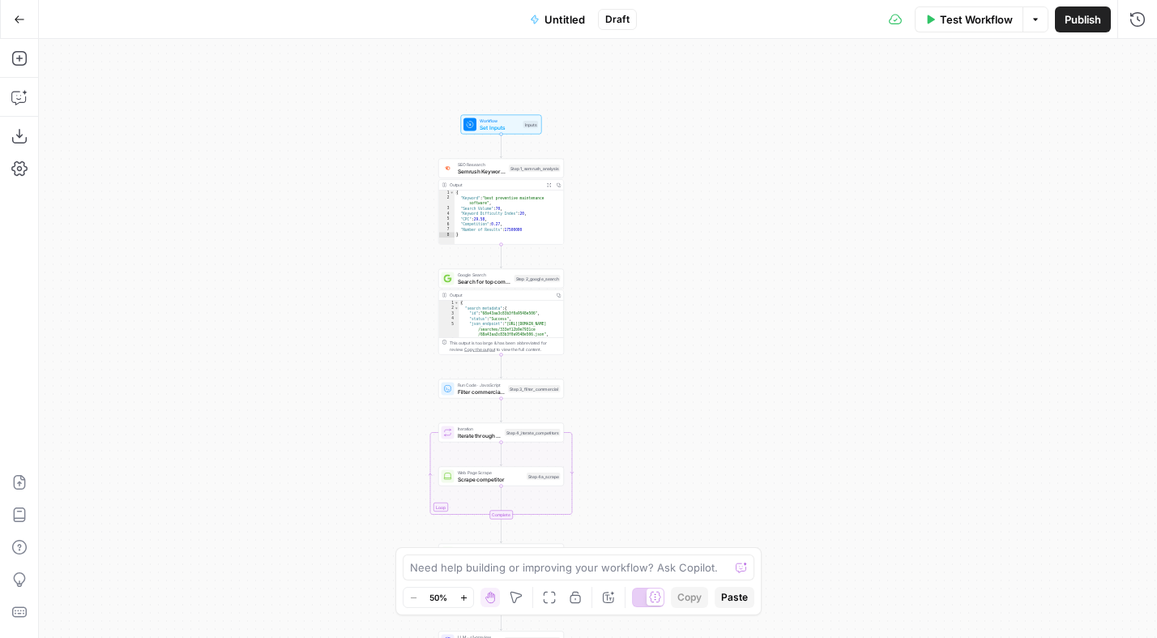
click at [1038, 27] on button "Options" at bounding box center [1035, 19] width 26 height 26
click at [702, 151] on div "Workflow Set Inputs Inputs SEO Research Semrush Keyword Overview Step 1_semrush…" at bounding box center [598, 338] width 1118 height 599
click at [20, 483] on icon "button" at bounding box center [19, 482] width 16 height 16
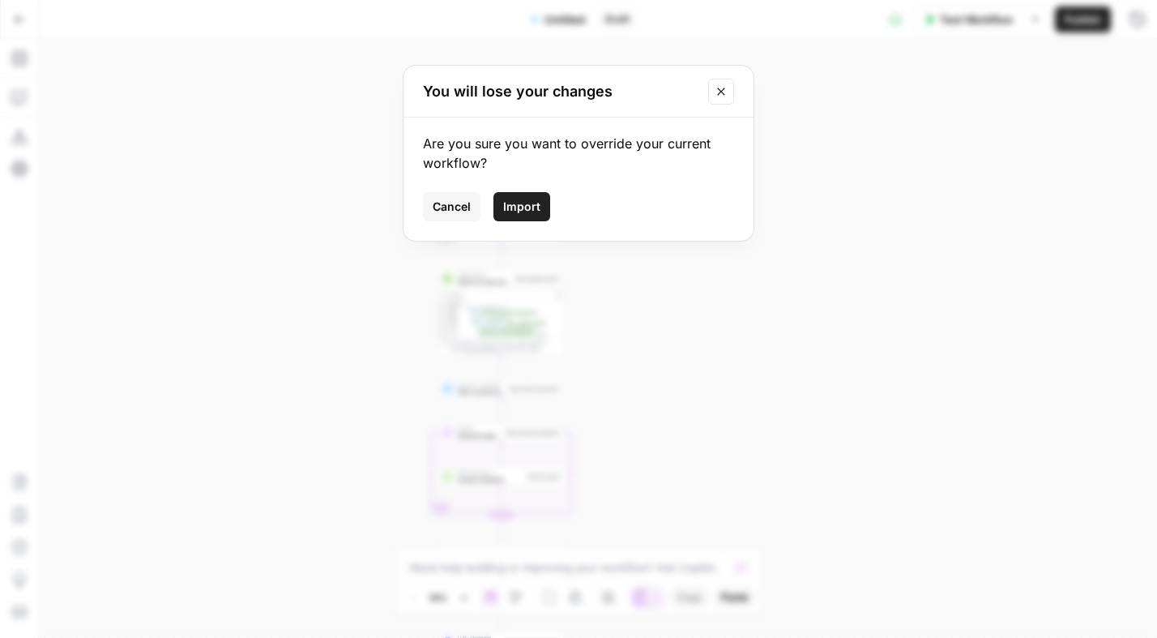
click at [509, 203] on span "Import" at bounding box center [521, 206] width 37 height 16
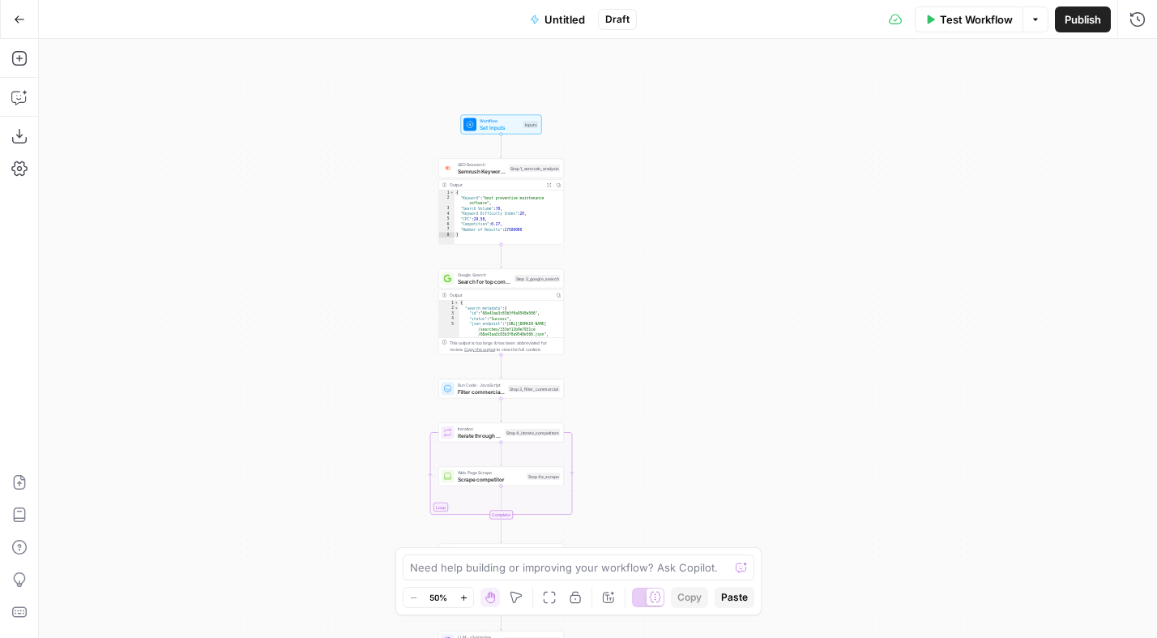
click at [320, 233] on div "Workflow Set Inputs Inputs SEO Research Semrush Keyword Overview Step 1_semrush…" at bounding box center [598, 338] width 1118 height 599
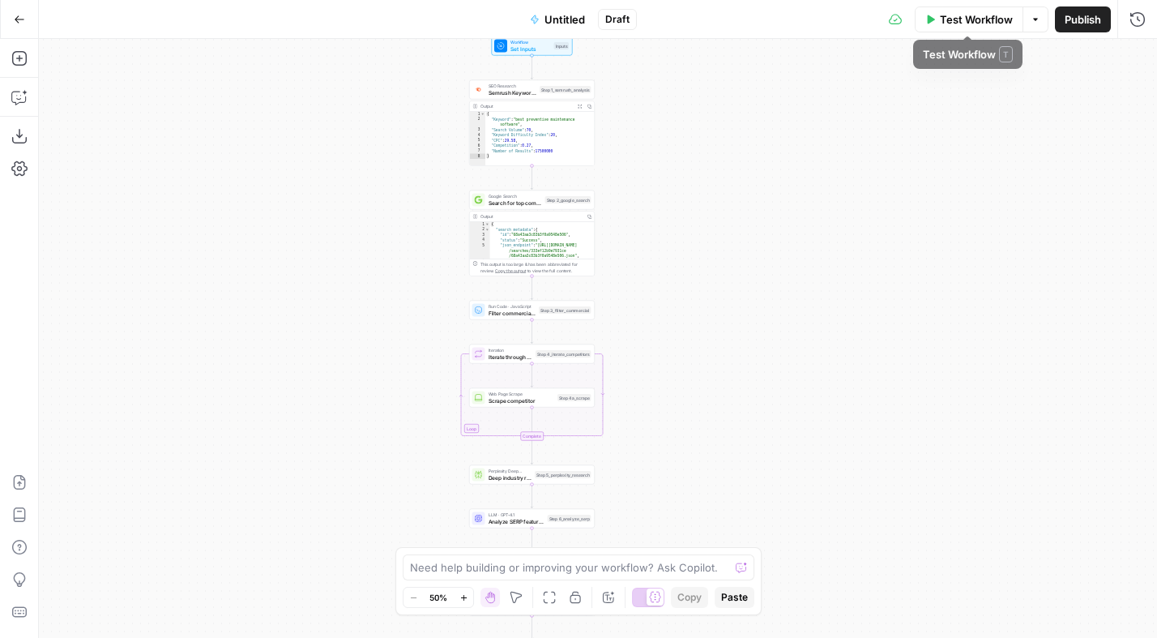
click at [987, 19] on span "Test Workflow" at bounding box center [976, 19] width 73 height 16
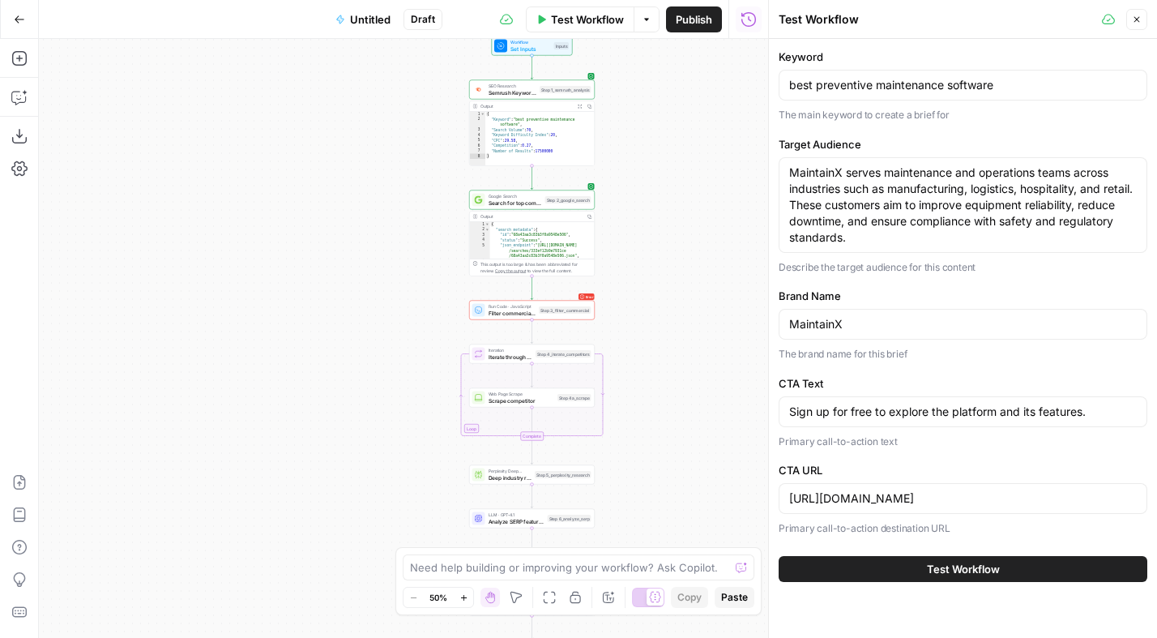
click at [945, 565] on span "Test Workflow" at bounding box center [963, 569] width 73 height 16
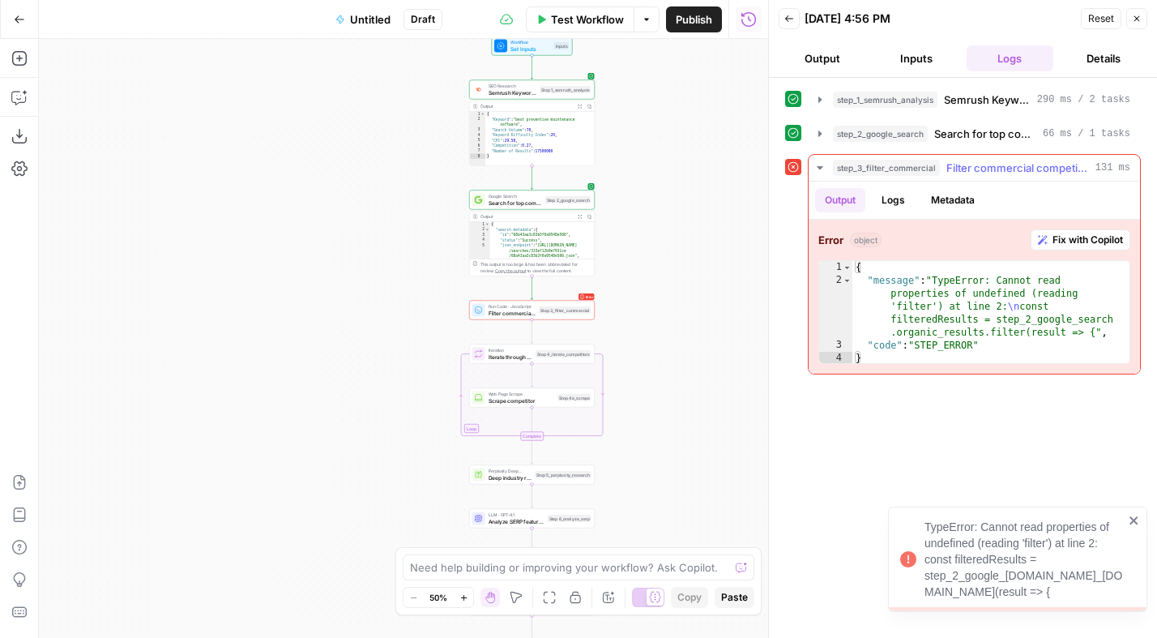
click at [997, 327] on div "{ "message" : "TypeError: Cannot read properties of undefined (reading 'filter'…" at bounding box center [990, 326] width 277 height 130
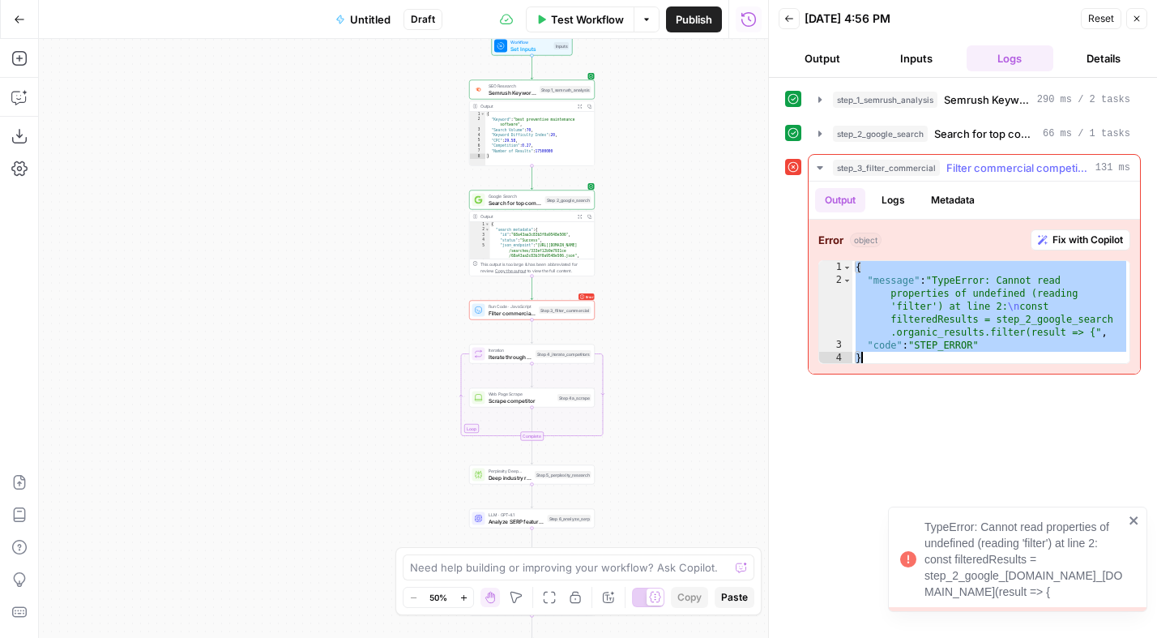
click at [920, 356] on div "{ "message" : "TypeError: Cannot read properties of undefined (reading 'filter'…" at bounding box center [990, 326] width 277 height 130
drag, startPoint x: 893, startPoint y: 356, endPoint x: 847, endPoint y: 260, distance: 106.5
click at [847, 260] on div "* 1 2 3 4 { "message" : "TypeError: Cannot read properties of undefined (readin…" at bounding box center [974, 312] width 312 height 104
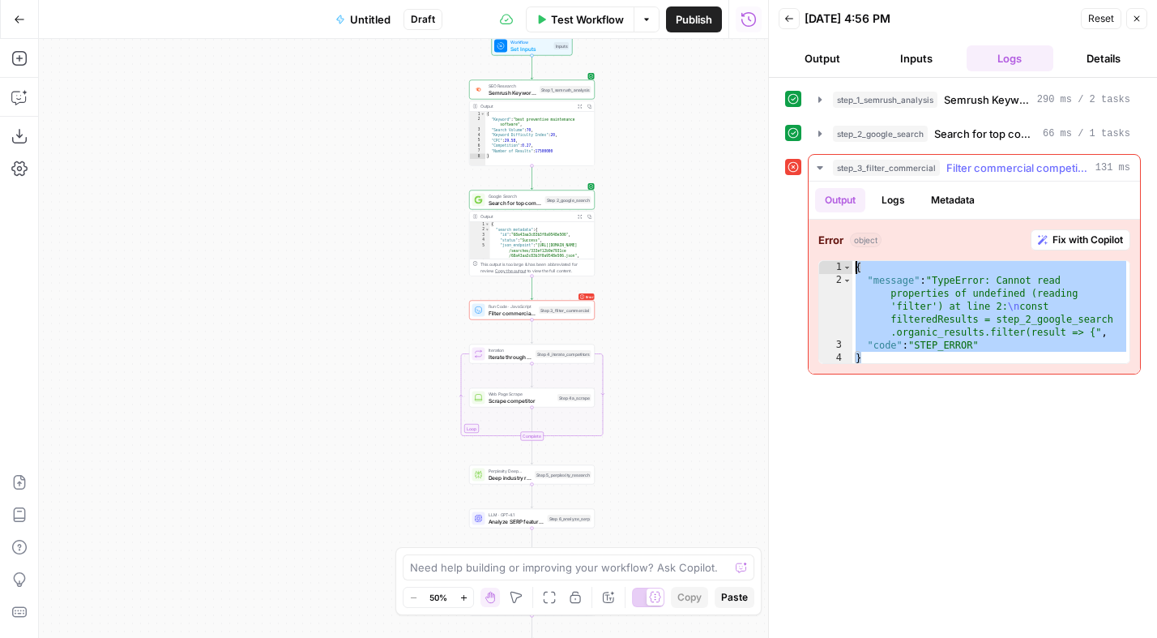
click at [1089, 237] on span "Fix with Copilot" at bounding box center [1087, 239] width 70 height 15
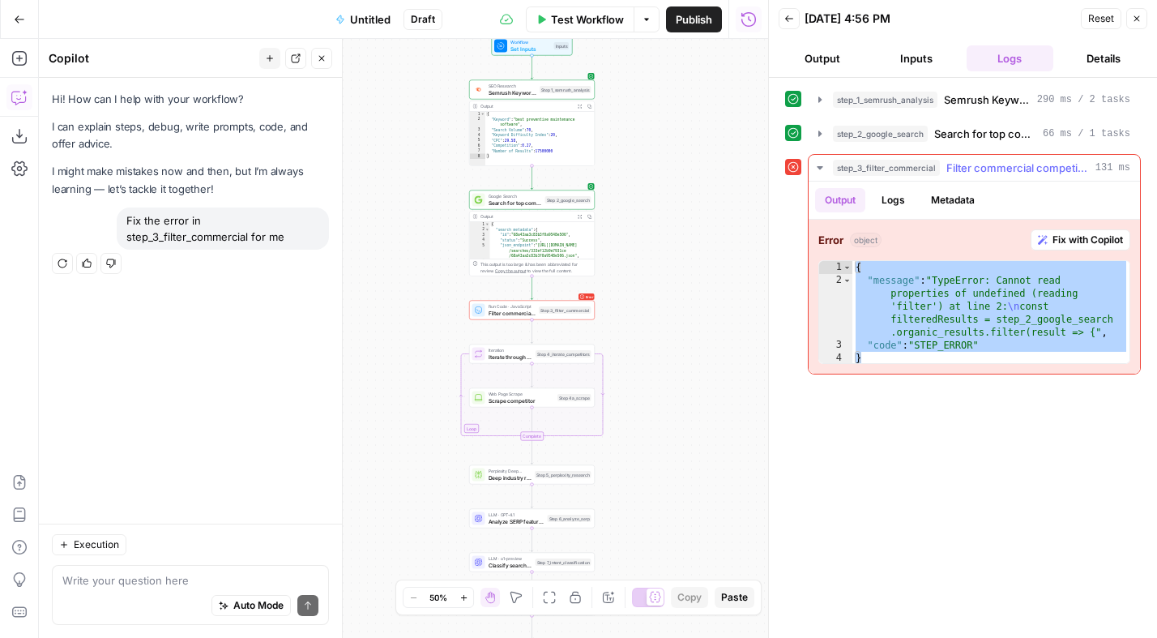
click at [1085, 232] on span "Fix with Copilot" at bounding box center [1087, 239] width 70 height 15
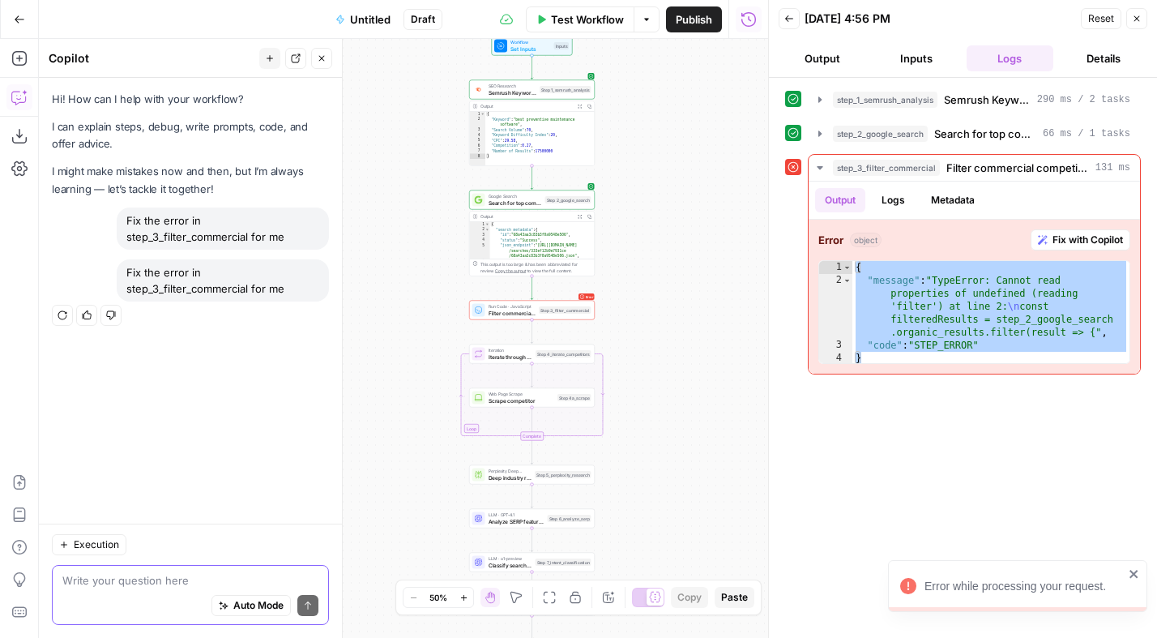
click at [146, 577] on textarea at bounding box center [190, 580] width 256 height 16
click at [932, 302] on div "{ "message" : "TypeError: Cannot read properties of undefined (reading 'filter'…" at bounding box center [990, 326] width 277 height 130
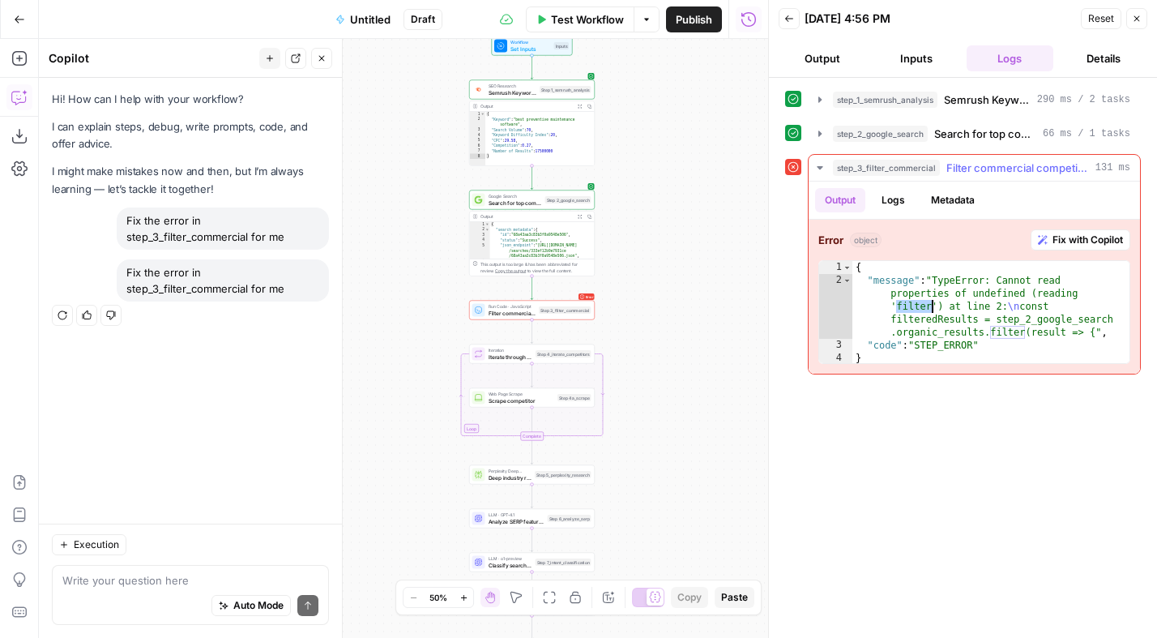
click at [932, 302] on div "{ "message" : "TypeError: Cannot read properties of undefined (reading 'filter'…" at bounding box center [990, 326] width 277 height 130
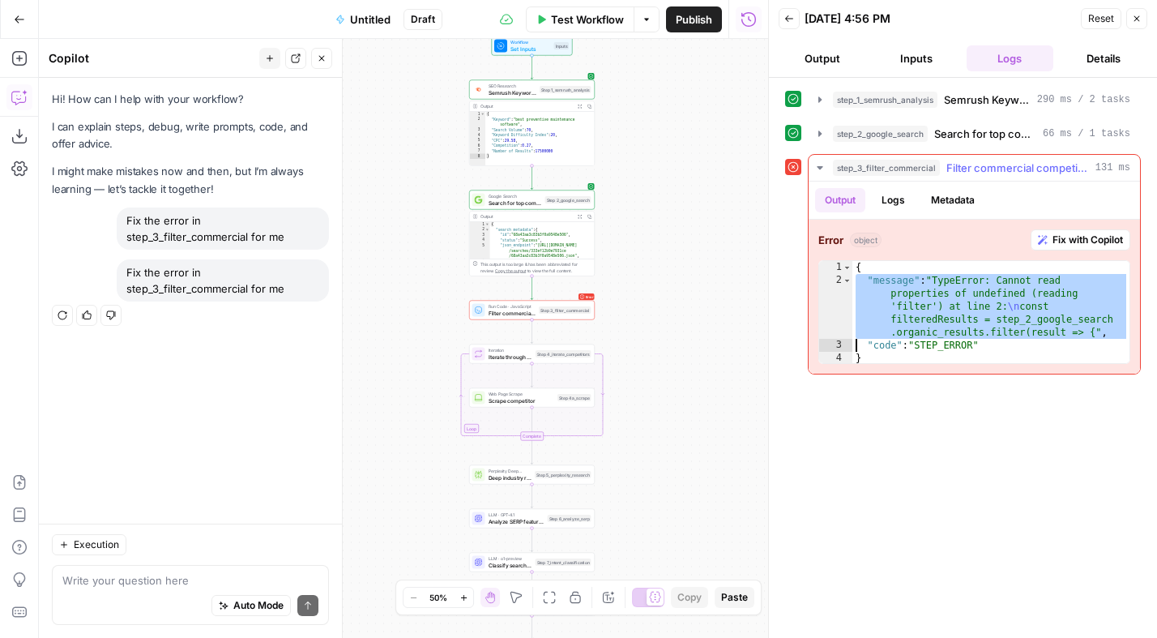
type textarea "**********"
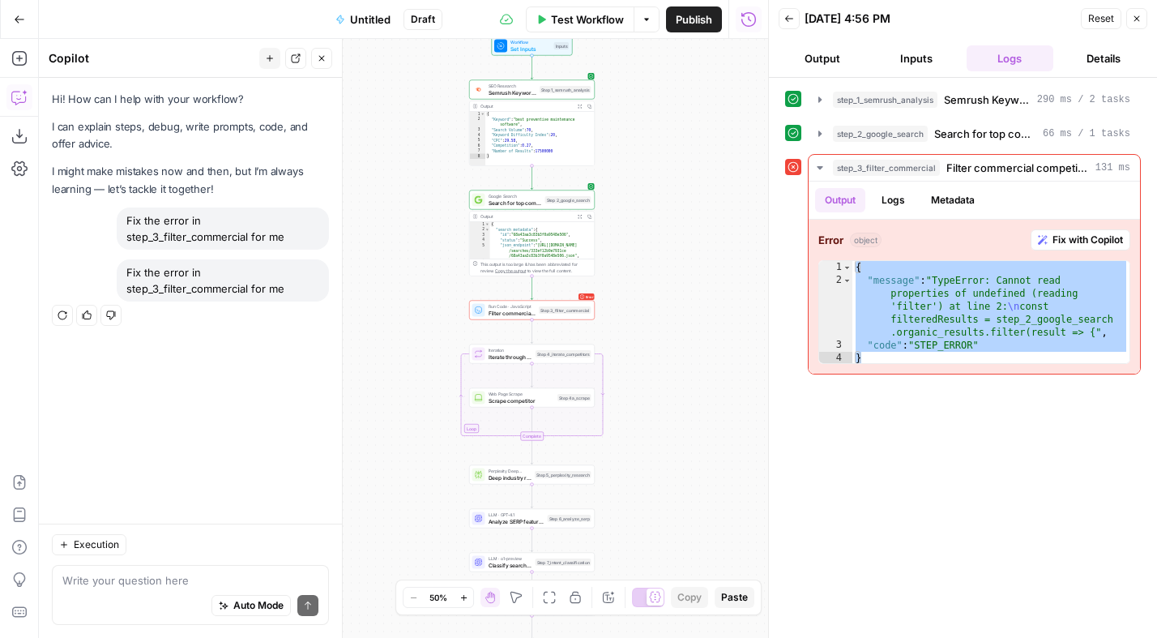
drag, startPoint x: 147, startPoint y: 590, endPoint x: 128, endPoint y: 572, distance: 26.4
click at [147, 589] on div "Auto Mode Send" at bounding box center [190, 606] width 256 height 36
paste textarea "{ "message": "TypeError: Cannot read properties of undefined (reading 'filter')…"
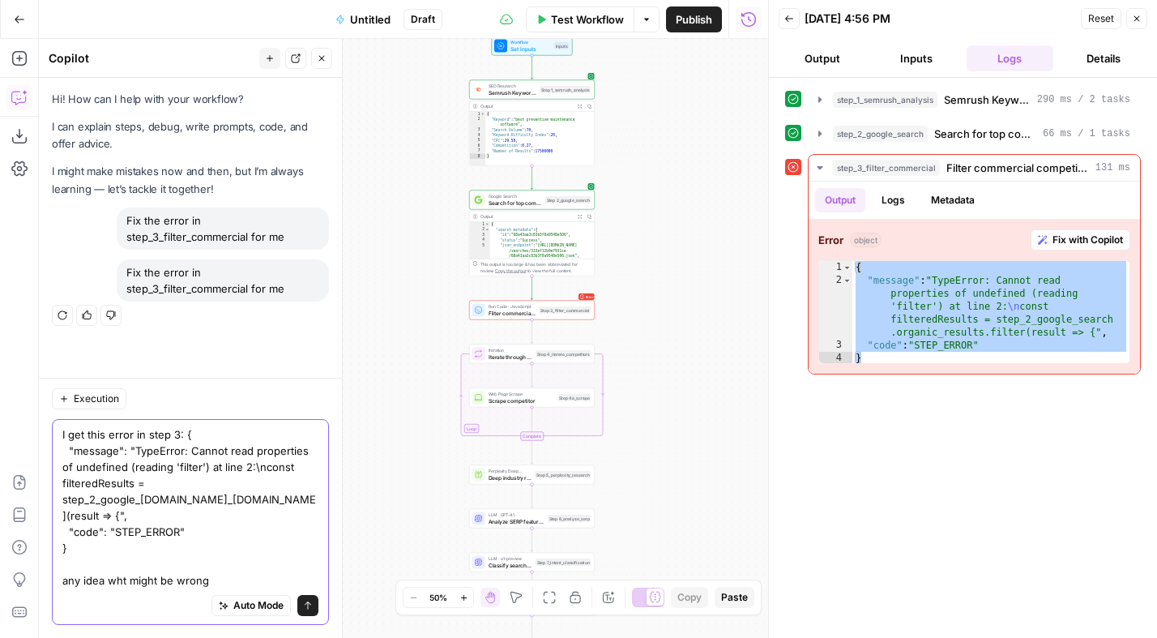
type textarea "I get this error in step 3: { "message": "TypeError: Cannot read properties of …"
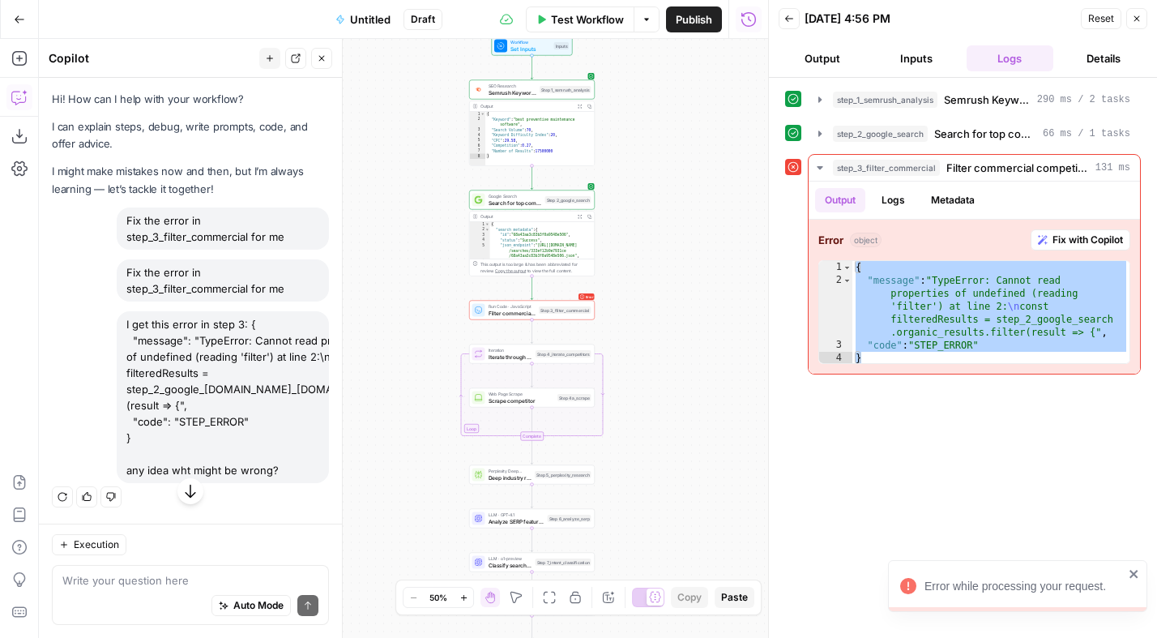
click at [194, 494] on icon "button" at bounding box center [190, 491] width 16 height 16
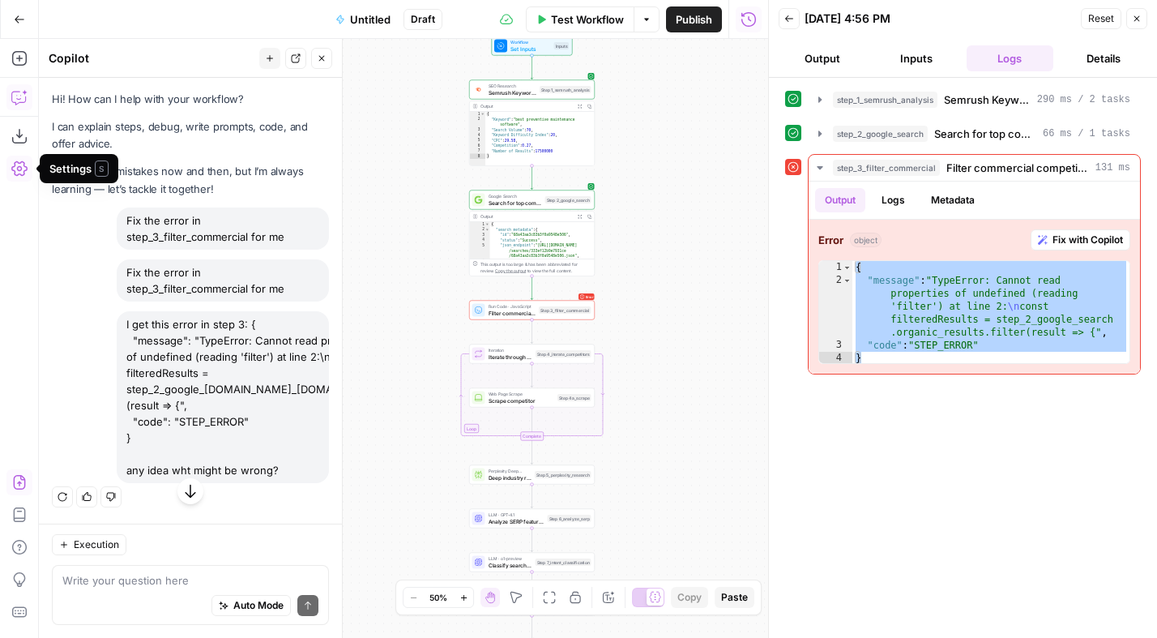
click at [13, 477] on icon "button" at bounding box center [19, 482] width 12 height 15
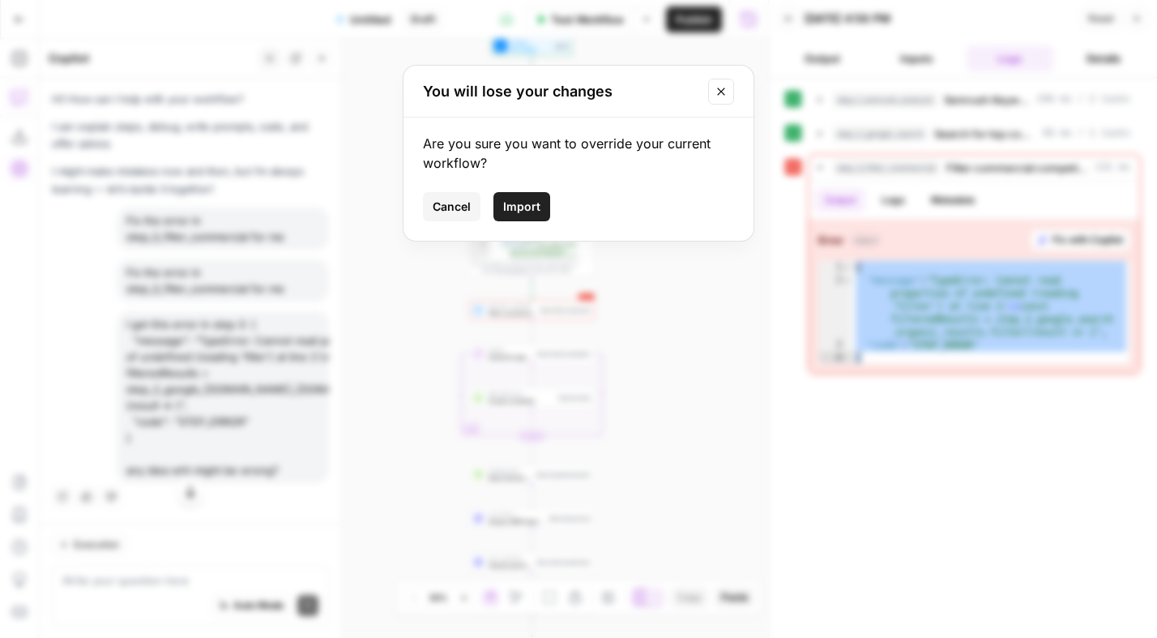
click at [534, 208] on span "Import" at bounding box center [521, 206] width 37 height 16
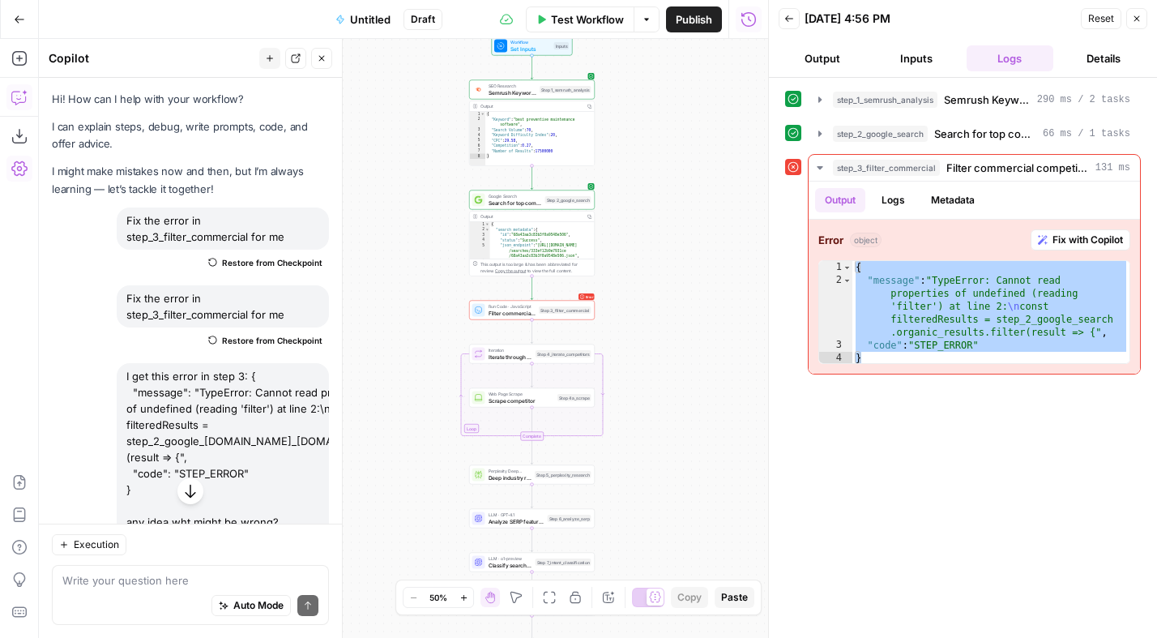
click at [659, 218] on div "Workflow Set Inputs Inputs SEO Research Semrush Keyword Overview Step 1_semrush…" at bounding box center [403, 338] width 729 height 599
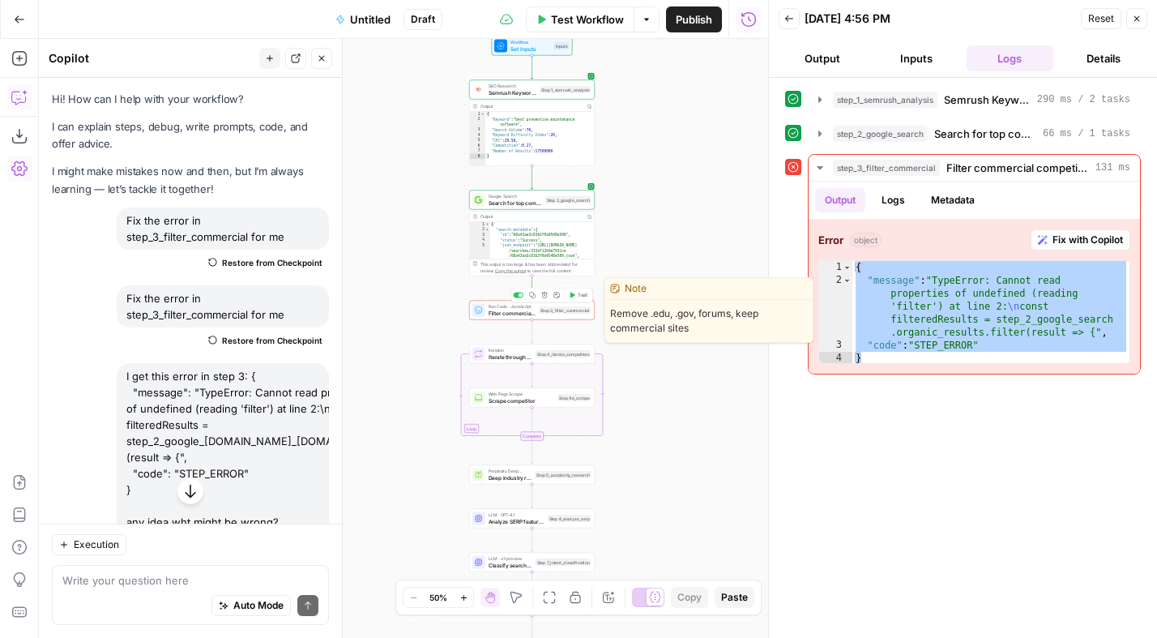
click at [642, 224] on div "Workflow Set Inputs Inputs SEO Research Semrush Keyword Overview Step 1_semrush…" at bounding box center [403, 338] width 729 height 599
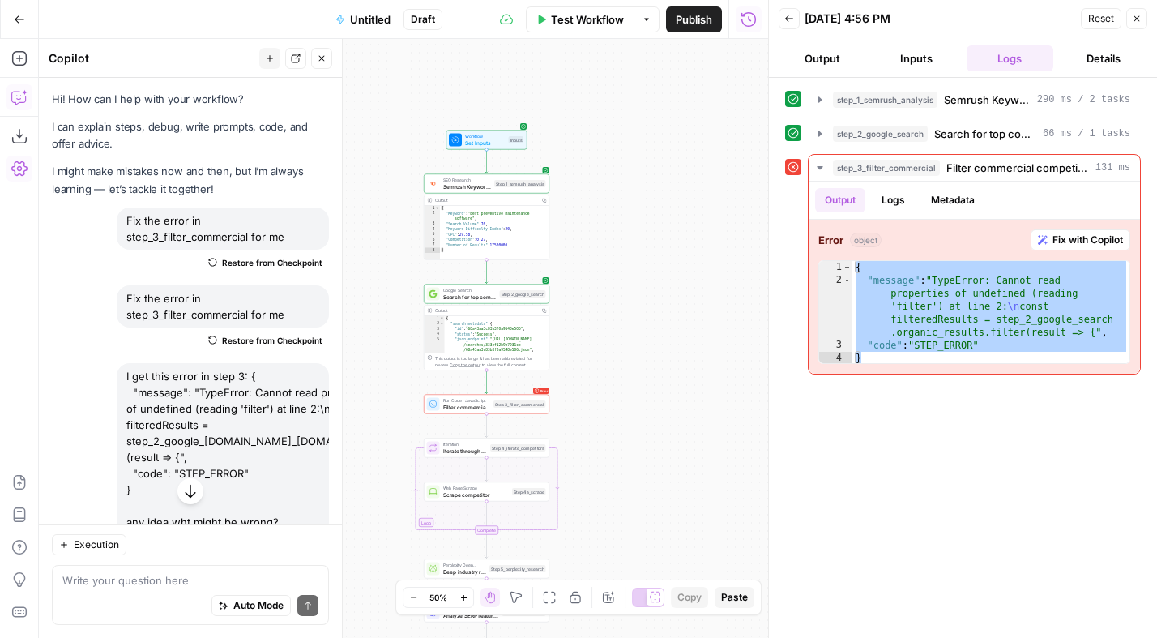
drag, startPoint x: 686, startPoint y: 193, endPoint x: 672, endPoint y: 234, distance: 43.8
click at [672, 234] on div "Workflow Set Inputs Inputs SEO Research Semrush Keyword Overview Step 1_semrush…" at bounding box center [403, 338] width 729 height 599
click at [589, 6] on button "Test Workflow" at bounding box center [580, 19] width 109 height 26
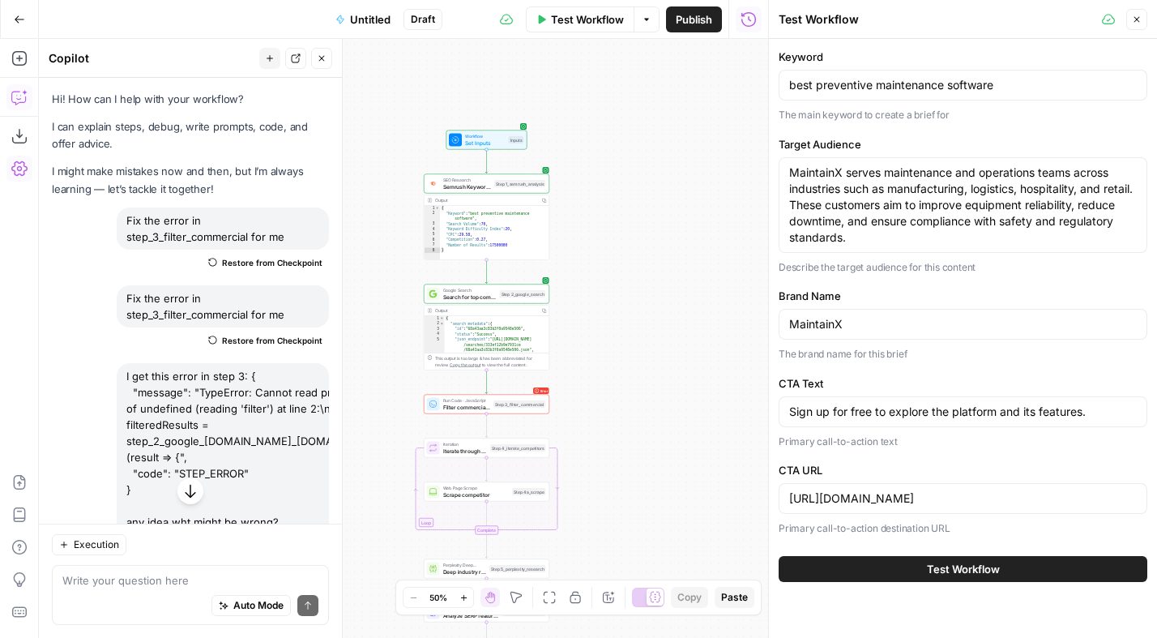
click at [949, 561] on span "Test Workflow" at bounding box center [963, 569] width 73 height 16
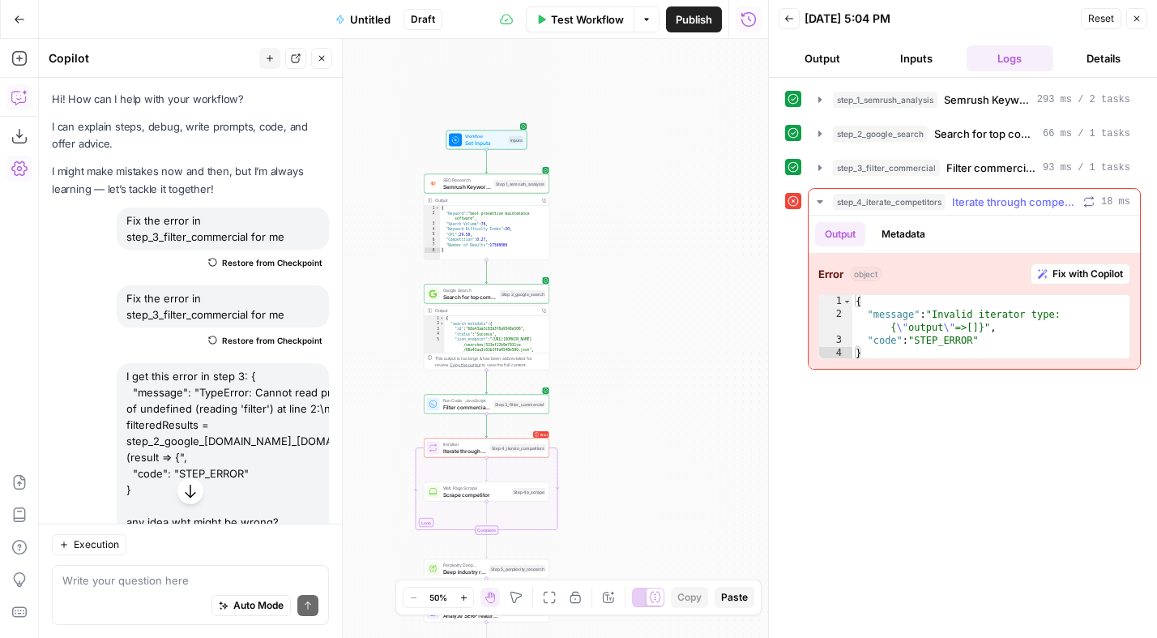
click at [1065, 267] on span "Fix with Copilot" at bounding box center [1087, 274] width 70 height 15
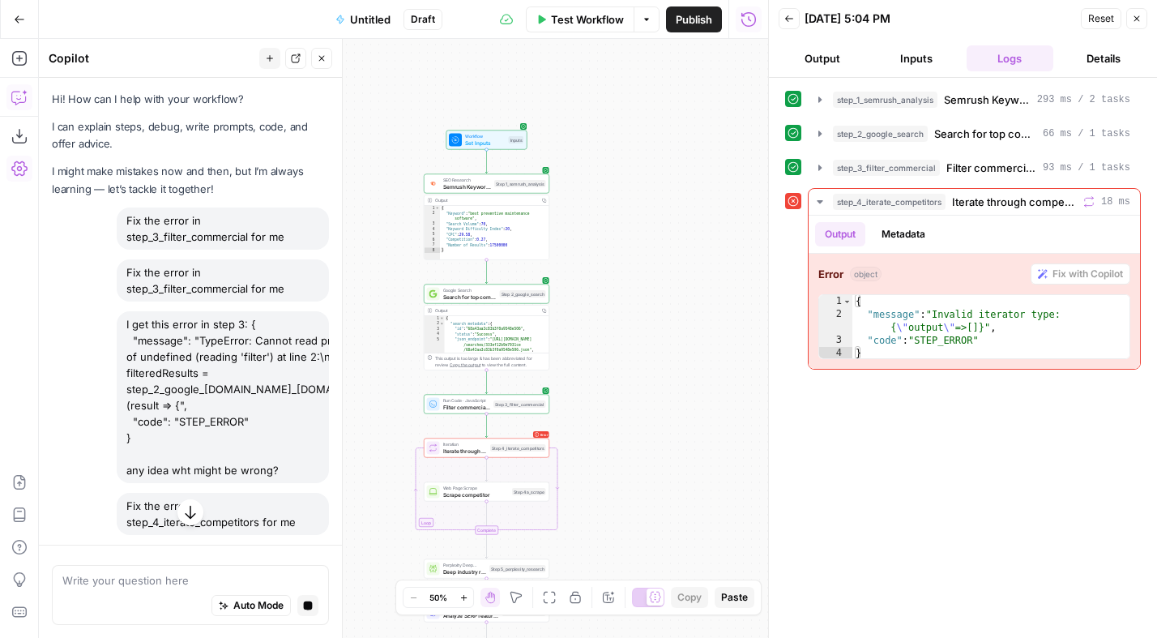
click at [185, 514] on icon "button" at bounding box center [190, 512] width 16 height 16
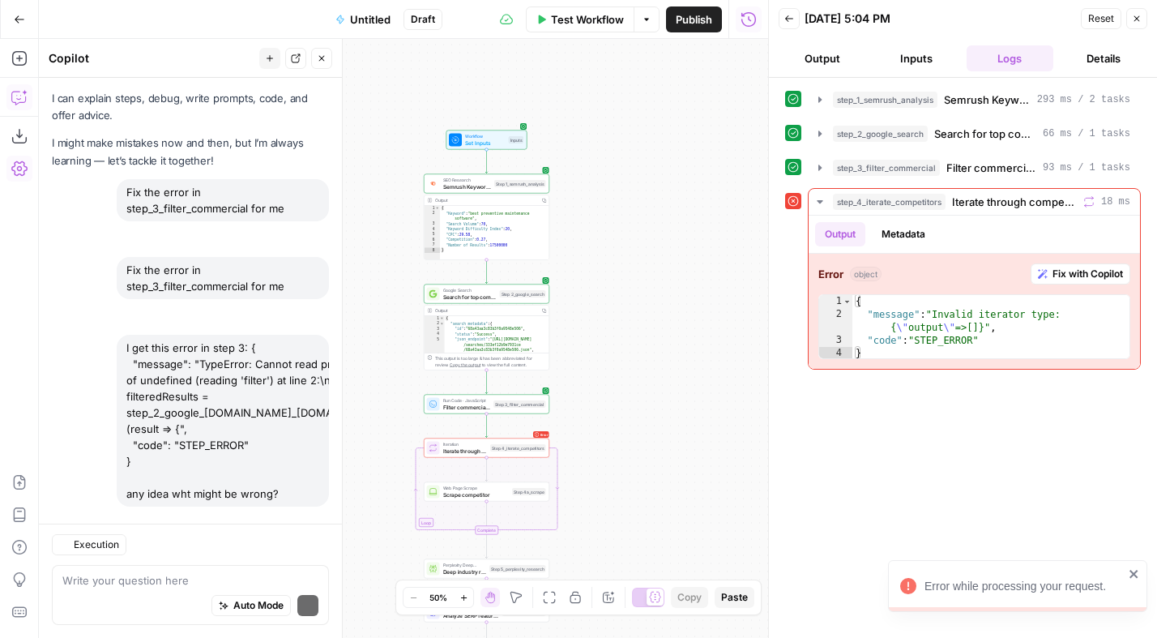
scroll to position [127, 0]
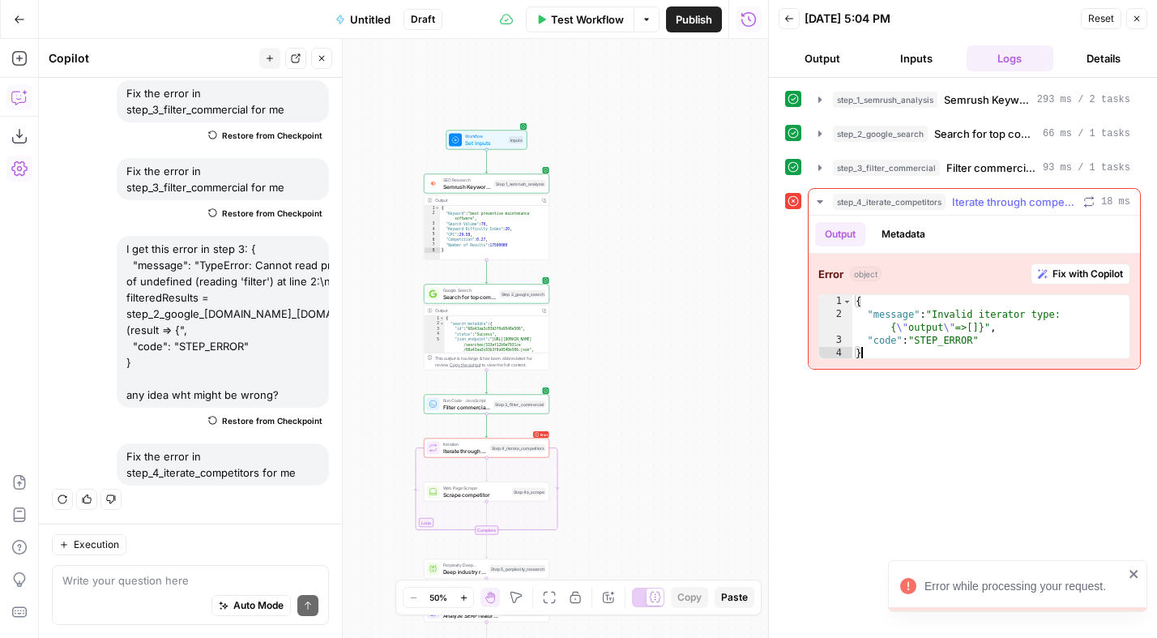
click at [885, 356] on div "{ "message" : "Invalid iterator type: { \" output \" =>[]}" , "code" : "STEP_ER…" at bounding box center [990, 340] width 277 height 91
type textarea "**********"
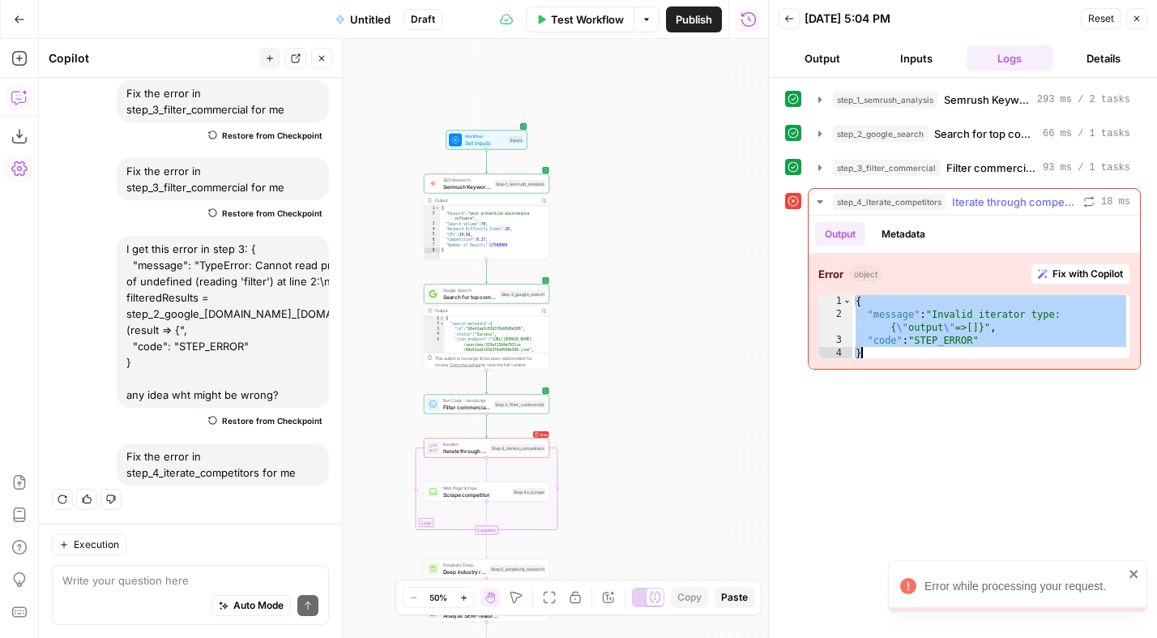
click at [885, 356] on div "{ "message" : "Invalid iterator type: { \" output \" =>[]}" , "code" : "STEP_ER…" at bounding box center [990, 340] width 277 height 91
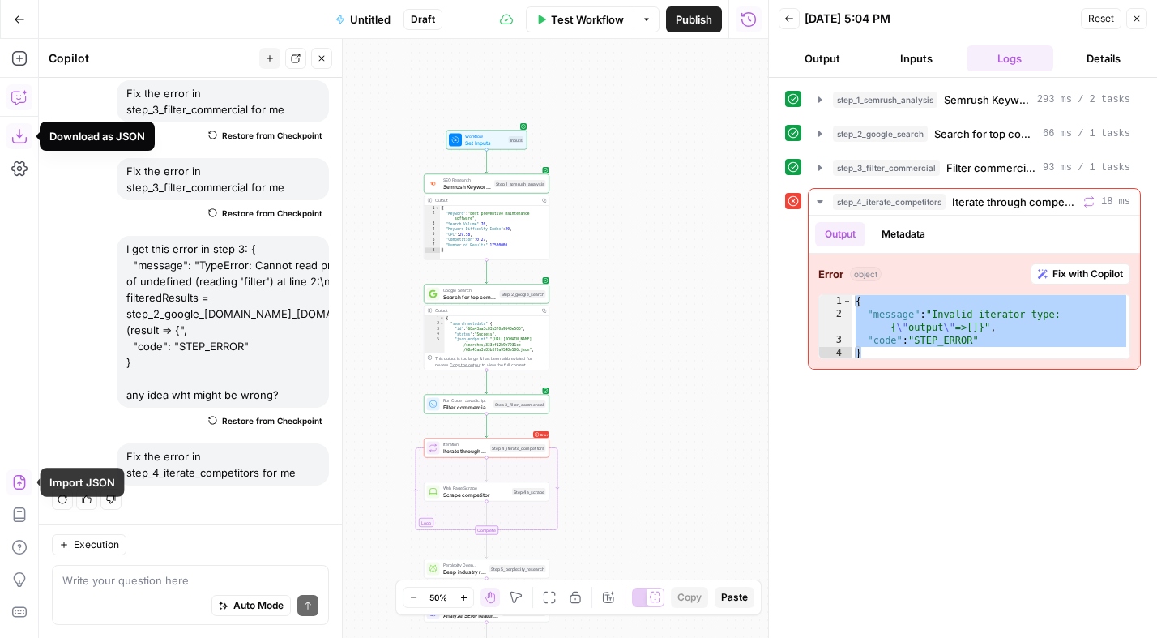
click at [21, 479] on icon "button" at bounding box center [19, 482] width 16 height 16
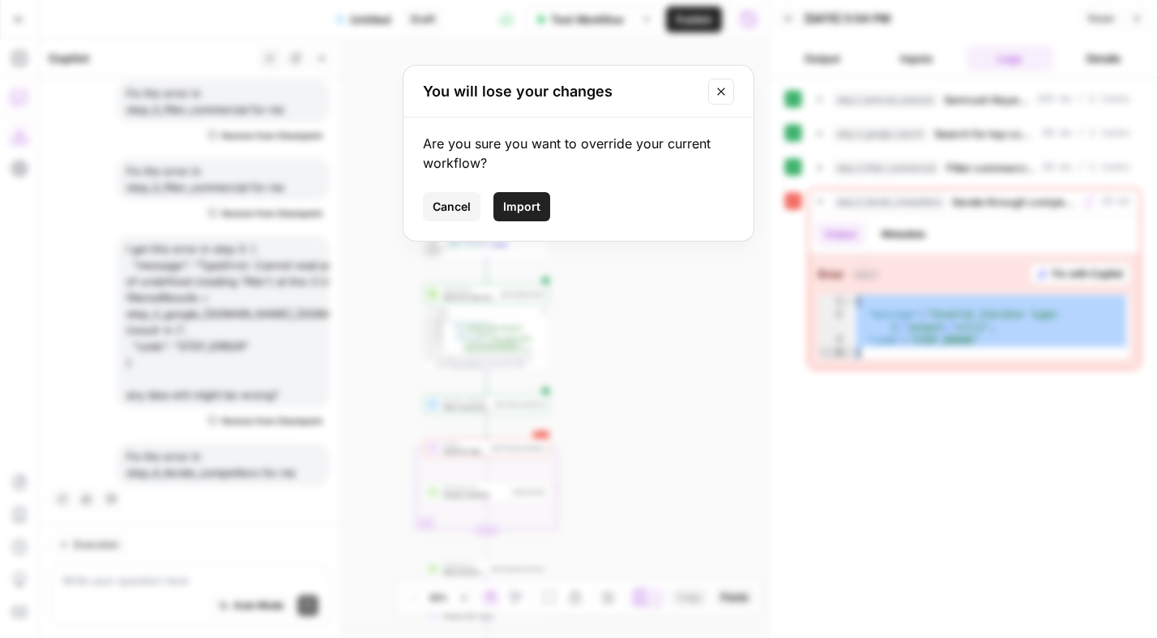
drag, startPoint x: 507, startPoint y: 209, endPoint x: 544, endPoint y: 280, distance: 80.4
click at [507, 209] on span "Import" at bounding box center [521, 206] width 37 height 16
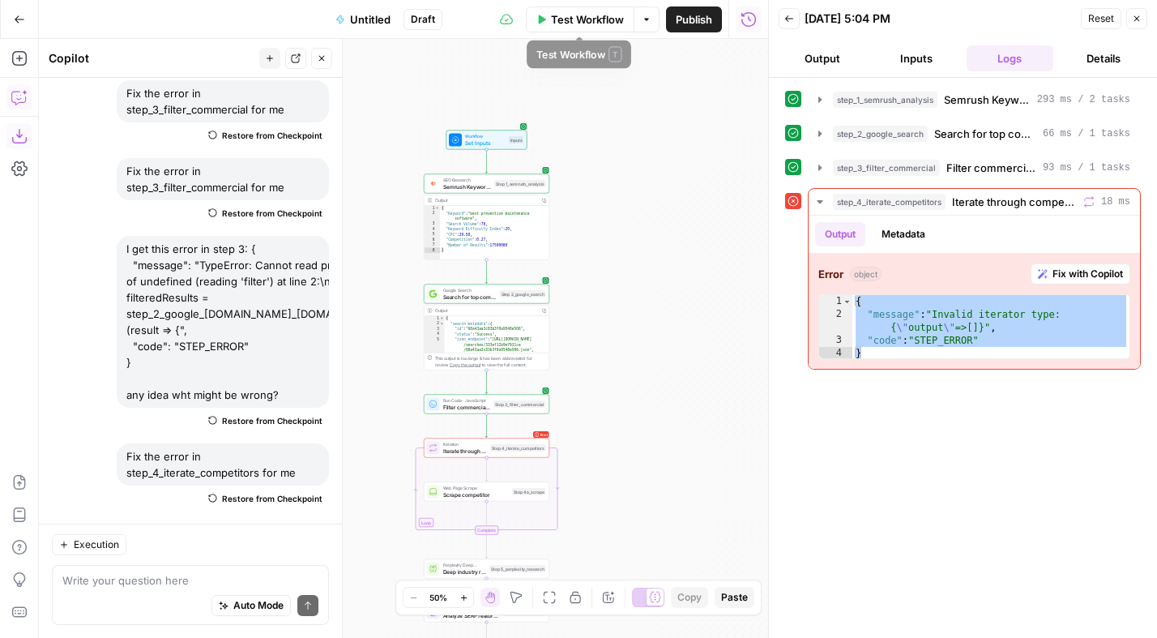
click at [569, 22] on span "Test Workflow" at bounding box center [587, 19] width 73 height 16
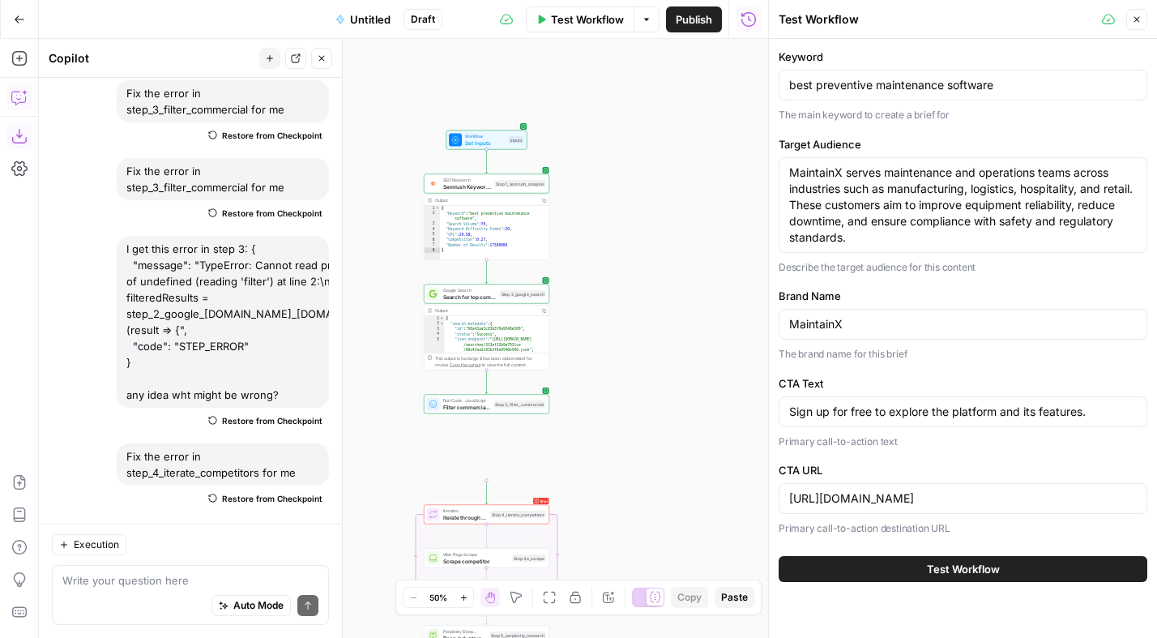
click at [960, 563] on span "Test Workflow" at bounding box center [963, 569] width 73 height 16
